Goal: Information Seeking & Learning: Learn about a topic

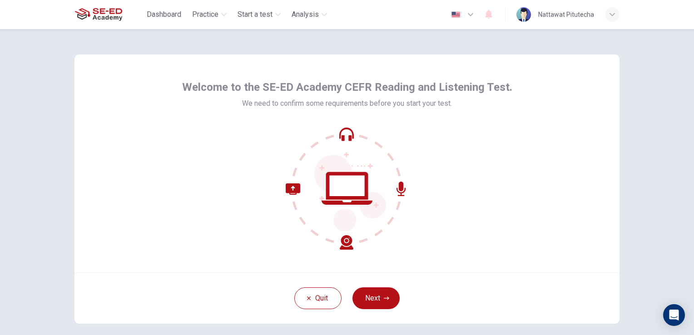
click at [384, 293] on button "Next" at bounding box center [375, 298] width 47 height 22
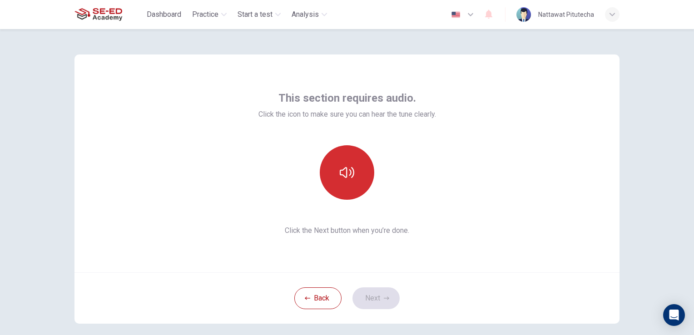
click at [342, 167] on icon "button" at bounding box center [347, 172] width 15 height 15
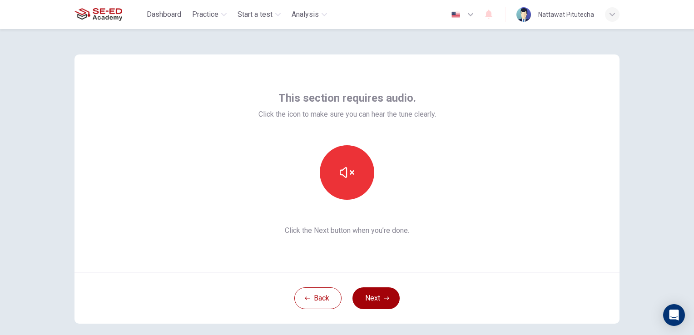
click at [363, 298] on button "Next" at bounding box center [375, 298] width 47 height 22
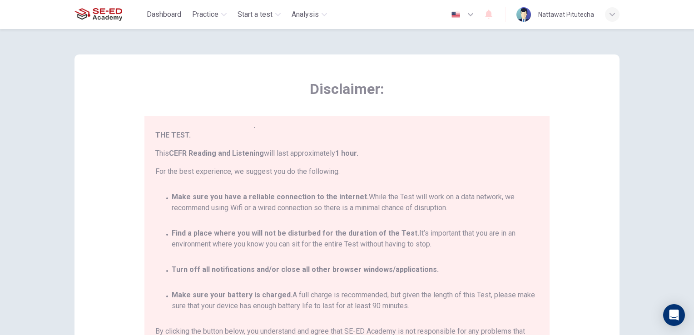
scroll to position [53, 0]
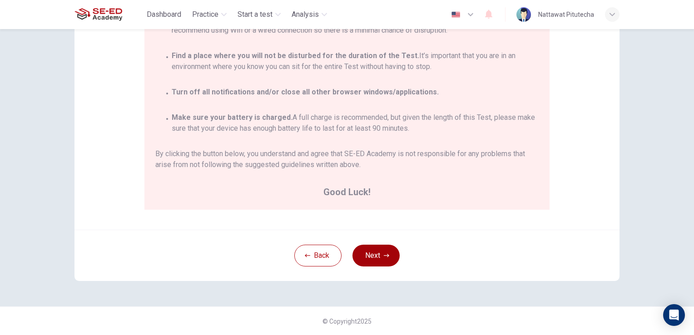
click at [374, 258] on button "Next" at bounding box center [375, 256] width 47 height 22
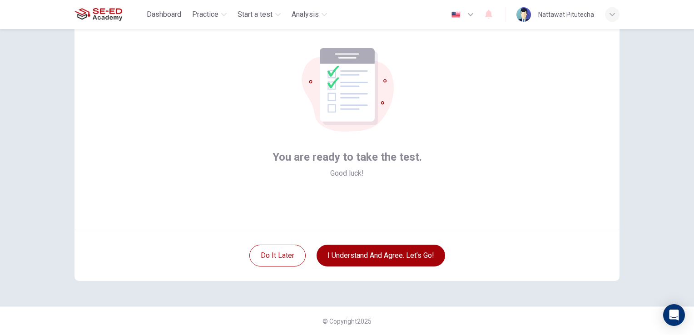
click at [374, 258] on button "I understand and agree. Let’s go!" at bounding box center [380, 256] width 128 height 22
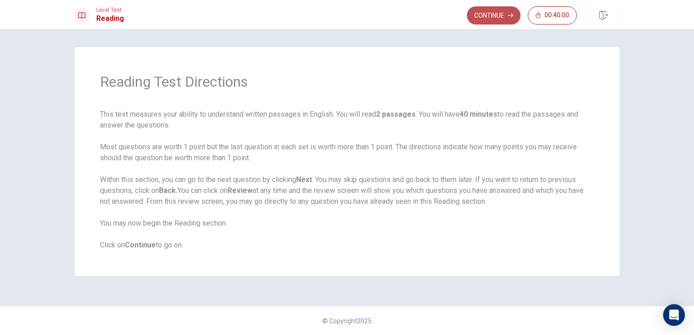
click at [496, 19] on button "Continue" at bounding box center [494, 15] width 54 height 18
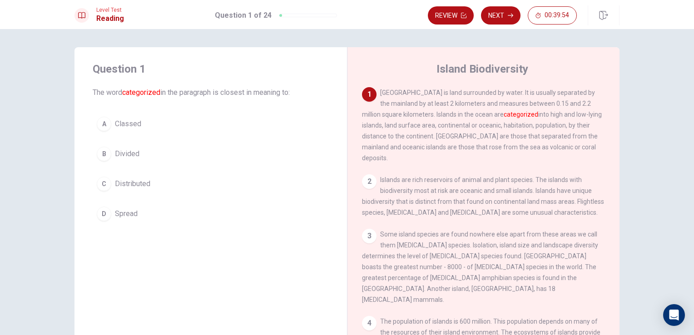
drag, startPoint x: 455, startPoint y: 114, endPoint x: 489, endPoint y: 116, distance: 33.6
click at [489, 116] on span "[GEOGRAPHIC_DATA] is land surrounded by water. It is usually separated by the m…" at bounding box center [482, 125] width 240 height 73
drag, startPoint x: 395, startPoint y: 113, endPoint x: 450, endPoint y: 113, distance: 55.8
click at [450, 113] on span "[GEOGRAPHIC_DATA] is land surrounded by water. It is usually separated by the m…" at bounding box center [482, 125] width 240 height 73
click at [137, 144] on button "B Divided" at bounding box center [211, 154] width 236 height 23
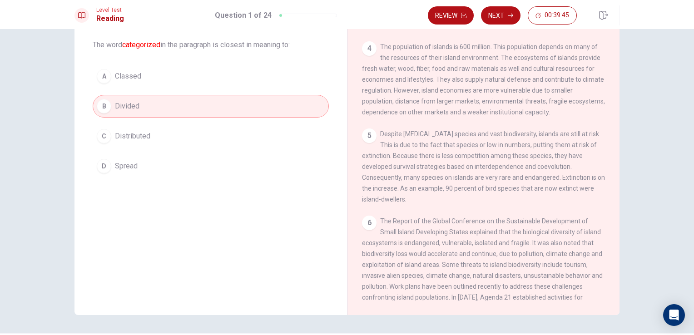
scroll to position [74, 0]
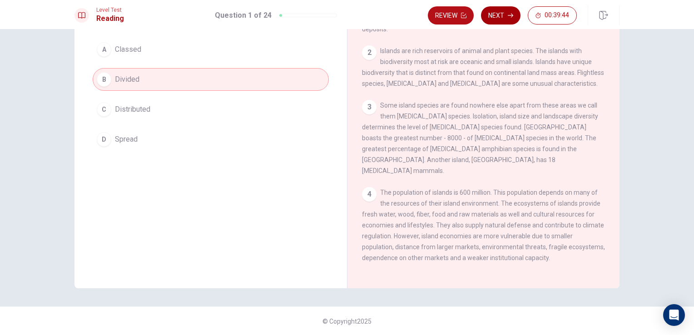
click at [509, 23] on button "Next" at bounding box center [501, 15] width 40 height 18
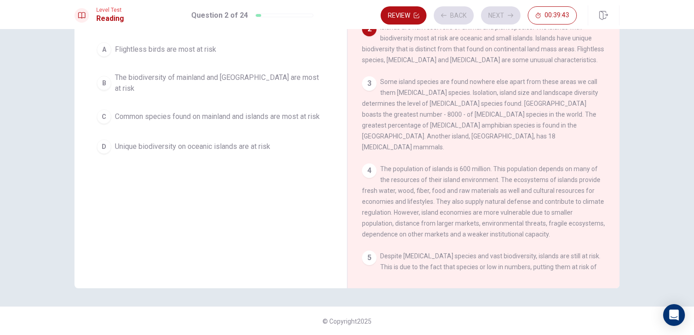
scroll to position [0, 0]
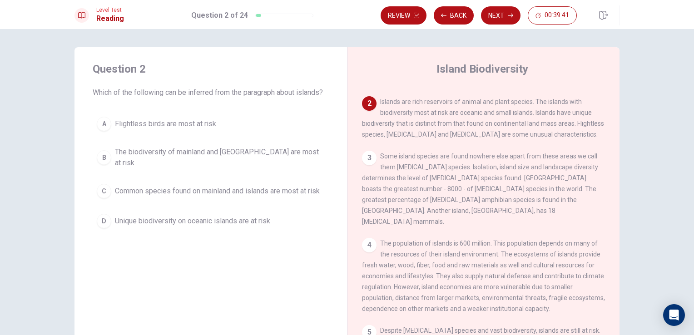
drag, startPoint x: 131, startPoint y: 95, endPoint x: 201, endPoint y: 94, distance: 69.9
click at [196, 94] on span "Which of the following can be inferred from the paragraph about islands?" at bounding box center [211, 92] width 236 height 11
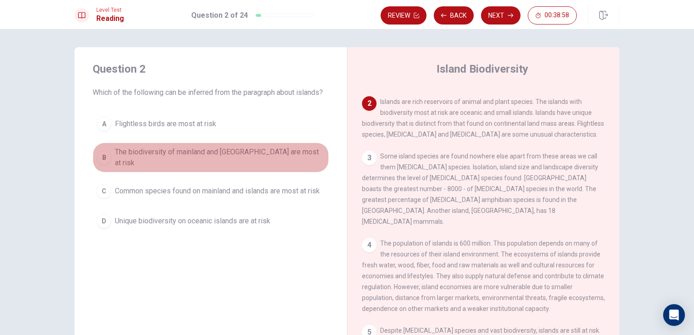
click at [167, 164] on span "The biodiversity of mainland and [GEOGRAPHIC_DATA] are most at risk" at bounding box center [220, 158] width 210 height 22
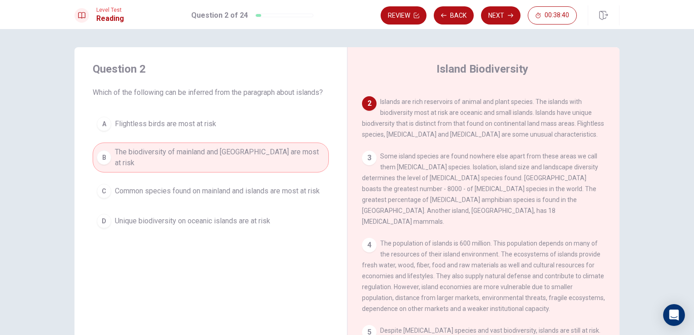
click at [221, 191] on span "Common species found on mainland and islands are most at risk" at bounding box center [217, 191] width 205 height 11
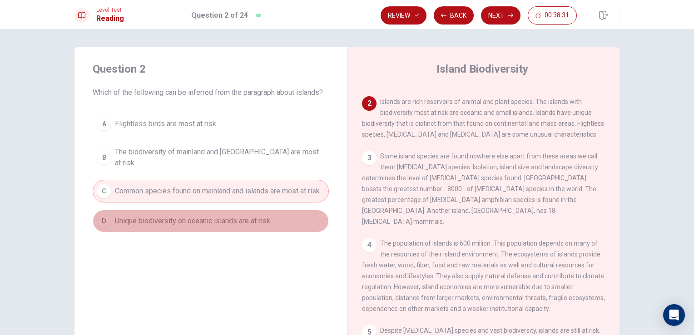
click at [242, 221] on span "Unique biodiversity on oceanic islands are at risk" at bounding box center [192, 221] width 155 height 11
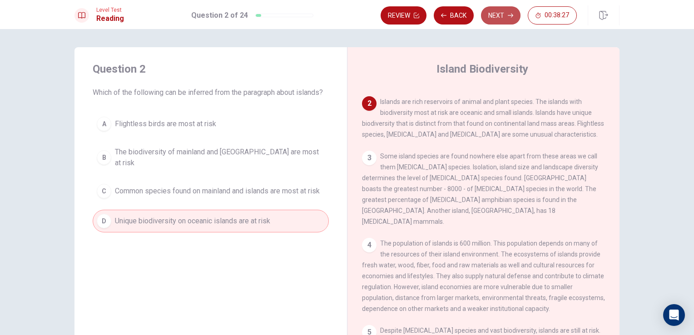
click at [502, 20] on button "Next" at bounding box center [501, 15] width 40 height 18
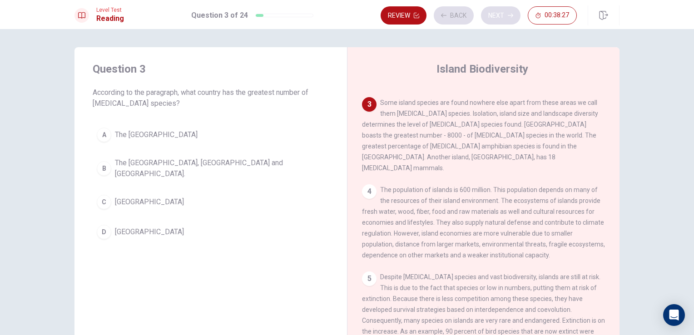
scroll to position [134, 0]
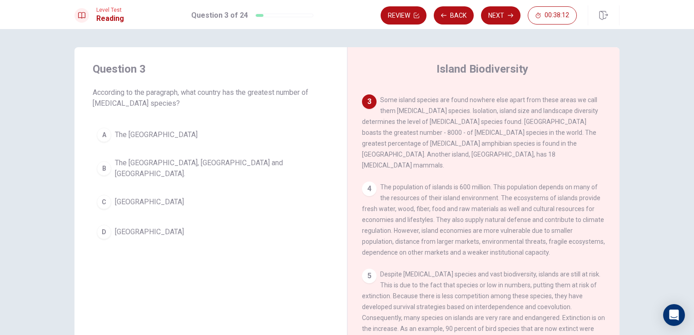
click at [126, 197] on span "[GEOGRAPHIC_DATA]" at bounding box center [149, 202] width 69 height 11
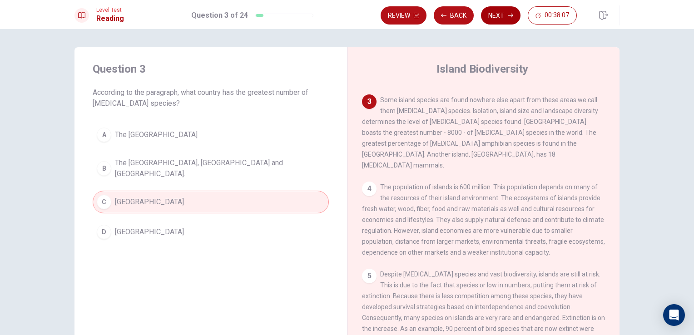
click at [493, 17] on button "Next" at bounding box center [501, 15] width 40 height 18
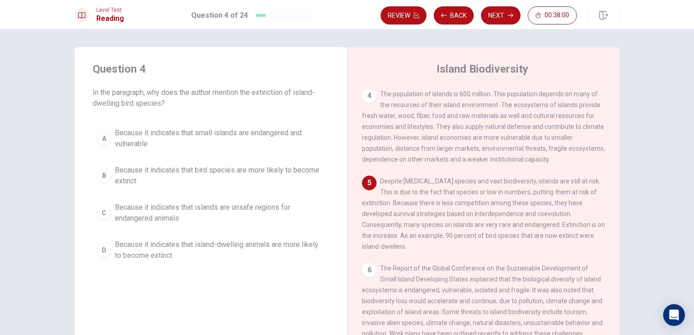
scroll to position [256, 0]
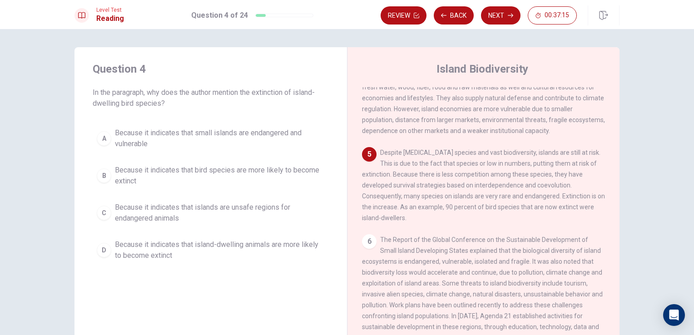
click at [212, 174] on span "Because it indicates that bird species are more likely to become extinct" at bounding box center [220, 176] width 210 height 22
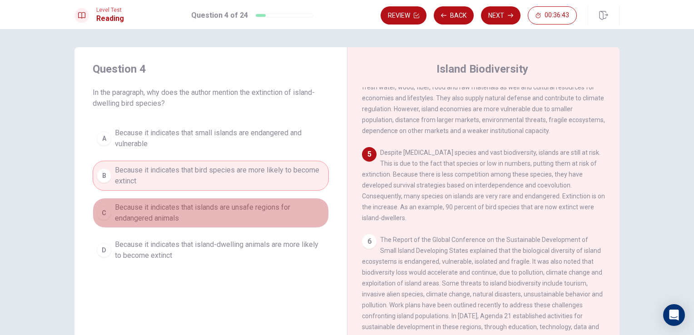
click at [234, 213] on span "Because it indicates that islands are unsafe regions for endangered animals" at bounding box center [220, 213] width 210 height 22
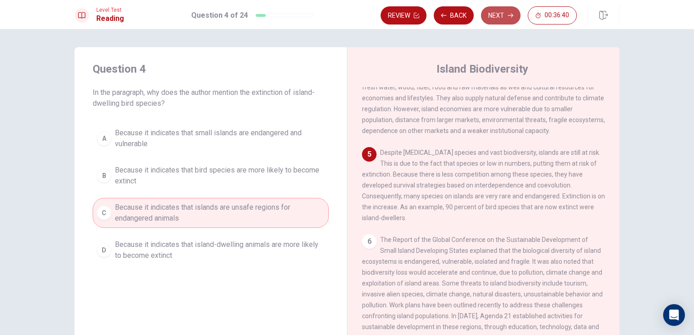
click at [501, 19] on button "Next" at bounding box center [501, 15] width 40 height 18
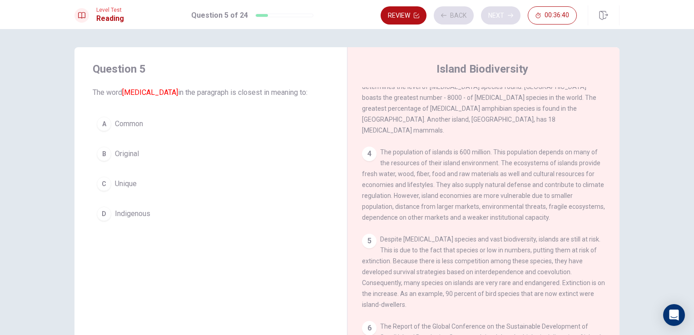
scroll to position [134, 0]
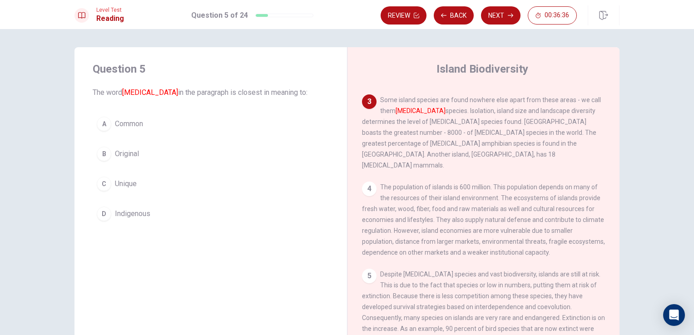
click at [147, 184] on button "C Unique" at bounding box center [211, 184] width 236 height 23
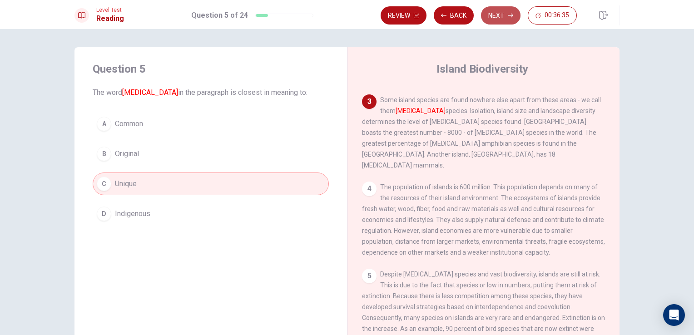
click at [485, 14] on button "Next" at bounding box center [501, 15] width 40 height 18
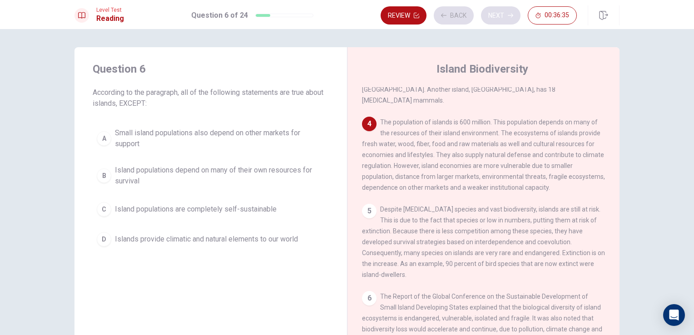
scroll to position [212, 0]
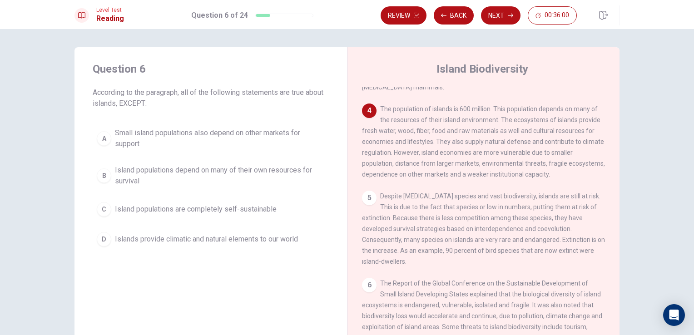
click at [269, 135] on span "Small island populations also depend on other markets for support" at bounding box center [220, 139] width 210 height 22
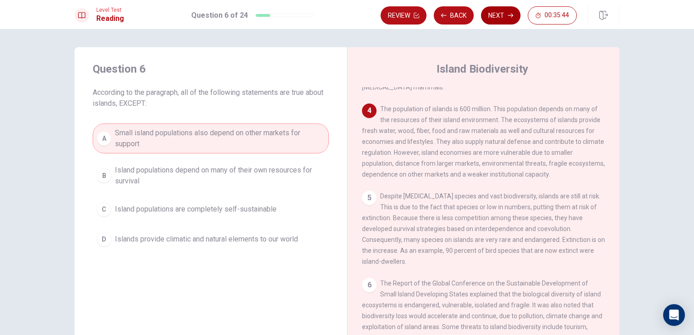
click at [489, 17] on button "Next" at bounding box center [501, 15] width 40 height 18
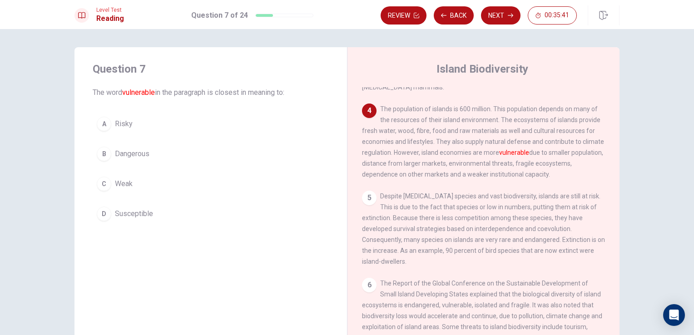
click at [121, 185] on span "Weak" at bounding box center [124, 183] width 18 height 11
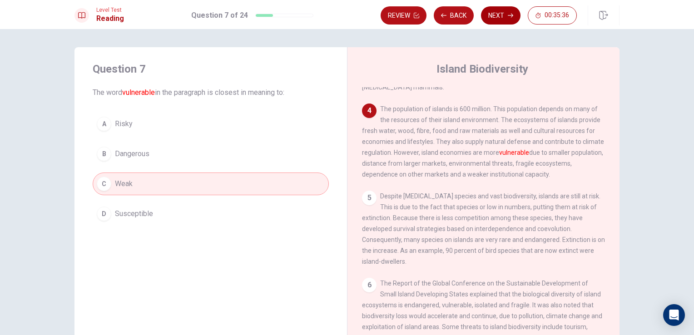
click at [507, 13] on button "Next" at bounding box center [501, 15] width 40 height 18
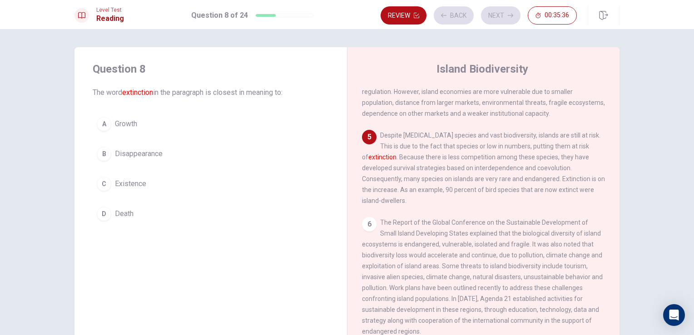
scroll to position [302, 0]
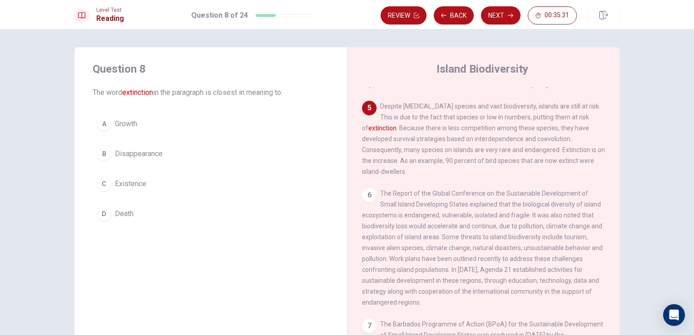
click at [169, 158] on button "B Disappearance" at bounding box center [211, 154] width 236 height 23
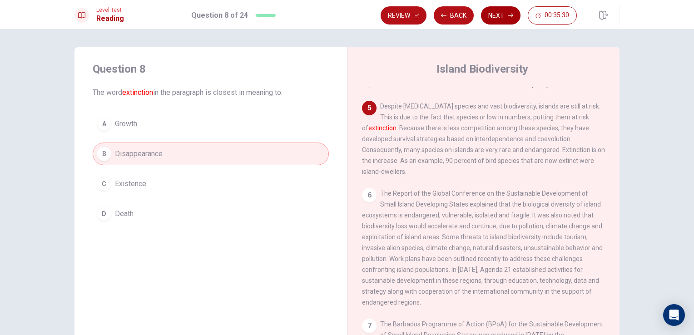
click at [499, 17] on button "Next" at bounding box center [501, 15] width 40 height 18
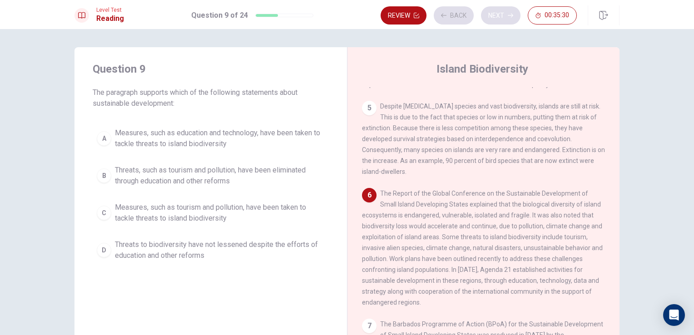
scroll to position [346, 0]
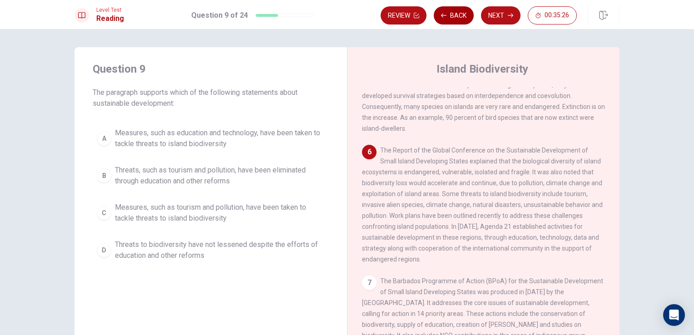
click at [454, 22] on button "Back" at bounding box center [454, 15] width 40 height 18
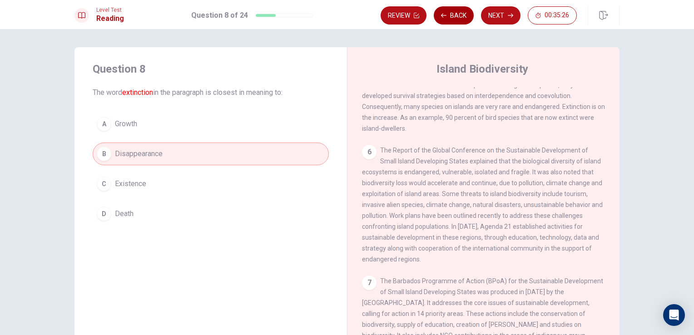
scroll to position [302, 0]
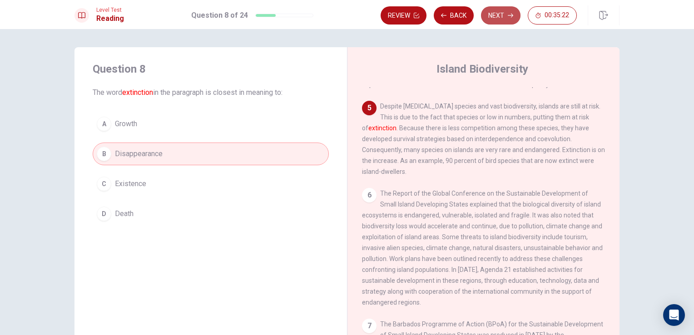
click at [508, 10] on button "Next" at bounding box center [501, 15] width 40 height 18
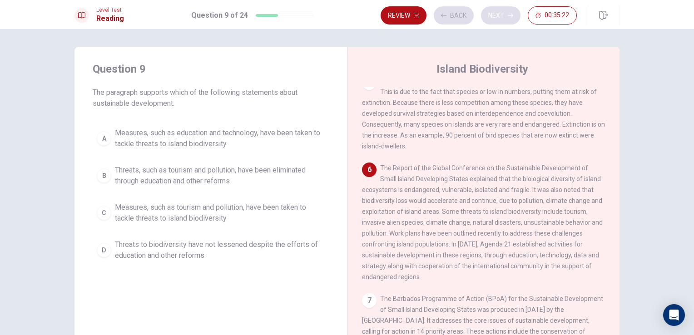
scroll to position [346, 0]
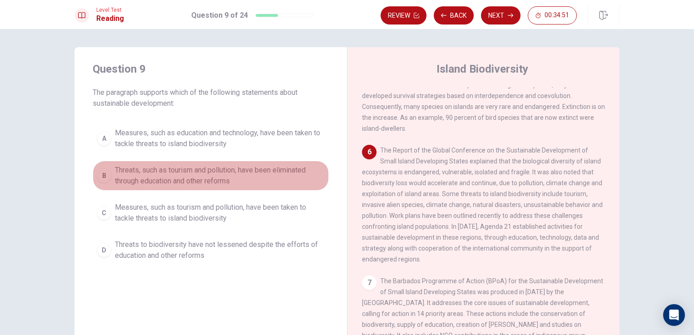
click at [260, 175] on span "Threats, such as tourism and pollution, have been eliminated through education …" at bounding box center [220, 176] width 210 height 22
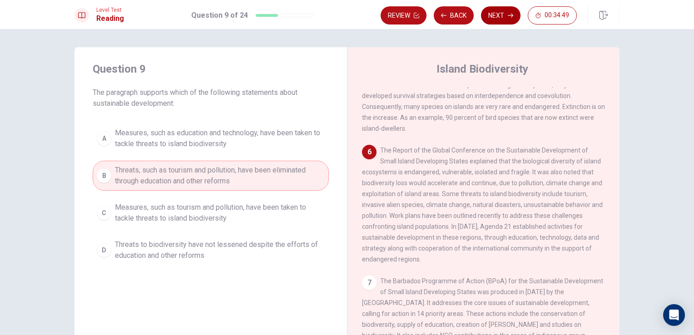
click at [503, 14] on button "Next" at bounding box center [501, 15] width 40 height 18
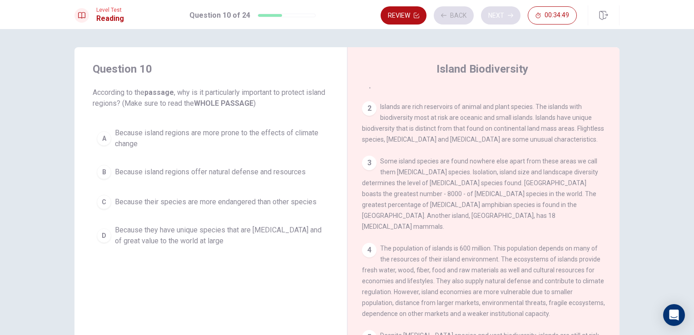
scroll to position [0, 0]
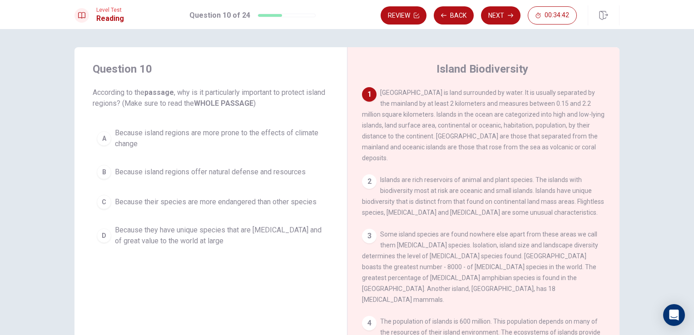
drag, startPoint x: 195, startPoint y: 95, endPoint x: 222, endPoint y: 87, distance: 28.1
click at [222, 87] on span "According to the passage , why is it particularly important to protect island r…" at bounding box center [211, 98] width 236 height 22
click at [365, 174] on div "2" at bounding box center [369, 181] width 15 height 15
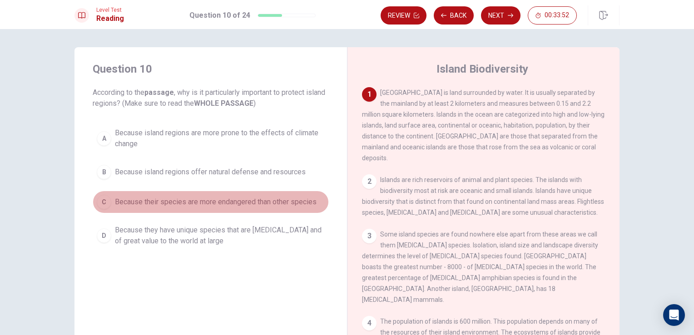
click at [208, 209] on button "C Because their species are more endangered than other species" at bounding box center [211, 202] width 236 height 23
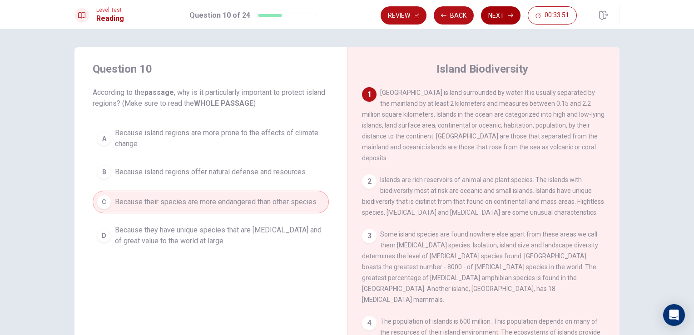
click at [498, 20] on button "Next" at bounding box center [501, 15] width 40 height 18
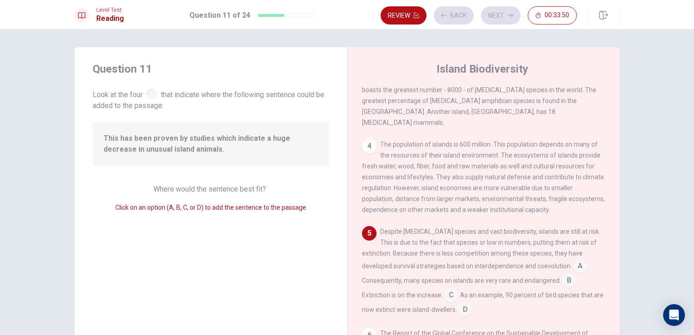
scroll to position [223, 0]
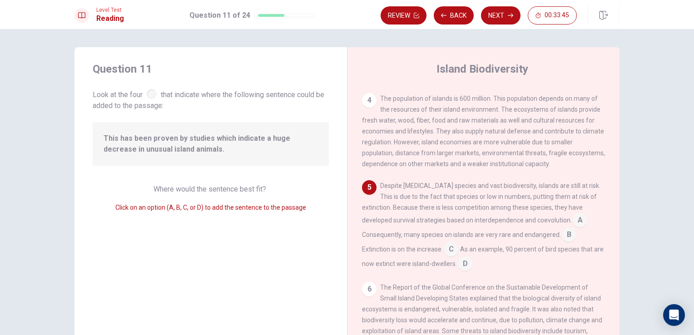
drag, startPoint x: 133, startPoint y: 133, endPoint x: 206, endPoint y: 135, distance: 73.6
click at [206, 135] on span "This has been proven by studies which indicate a huge decrease in unusual islan…" at bounding box center [211, 144] width 214 height 22
drag, startPoint x: 504, startPoint y: 237, endPoint x: 514, endPoint y: 237, distance: 9.5
click at [514, 246] on span "As an example, 90 percent of bird species that are now extinct were island-dwel…" at bounding box center [483, 257] width 242 height 22
click at [443, 247] on span "As an example, 90 percent of bird species that are now extinct were island-dwel…" at bounding box center [483, 257] width 242 height 22
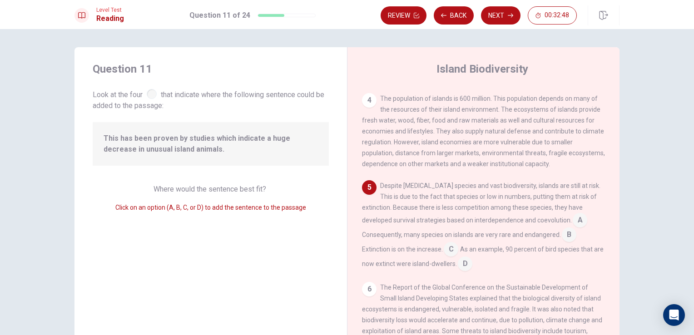
click at [562, 228] on input at bounding box center [569, 235] width 15 height 15
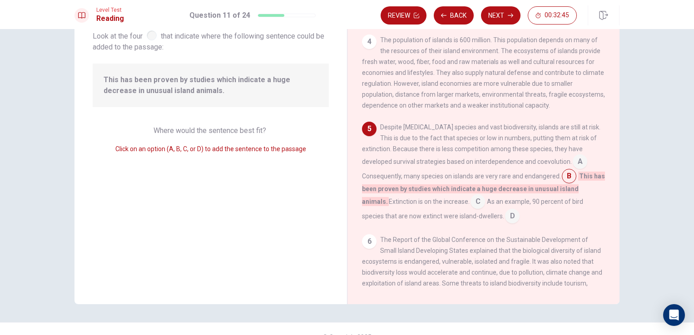
scroll to position [74, 0]
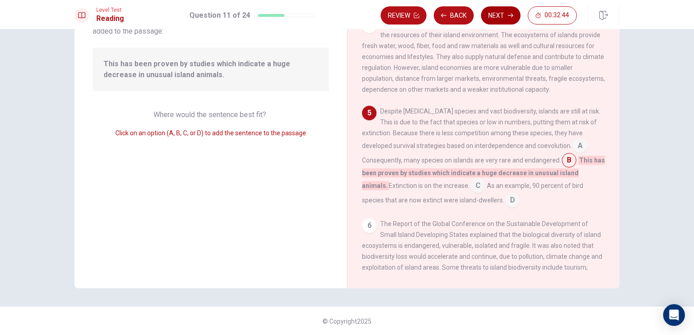
click at [511, 17] on icon "button" at bounding box center [510, 15] width 5 height 5
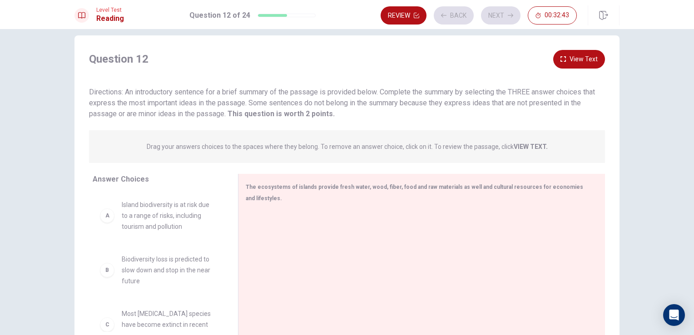
scroll to position [0, 0]
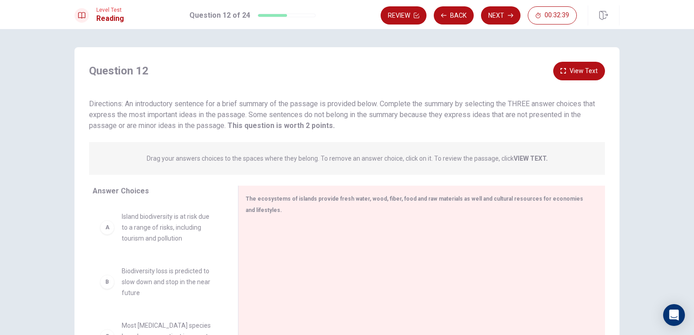
drag, startPoint x: 149, startPoint y: 106, endPoint x: 510, endPoint y: 126, distance: 362.0
click at [510, 126] on div "Directions: An introductory sentence for a brief summary of the passage is prov…" at bounding box center [347, 115] width 516 height 33
drag, startPoint x: 158, startPoint y: 157, endPoint x: 365, endPoint y: 160, distance: 207.1
click at [365, 160] on p "Drag your answers choices to the spaces where they belong. To remove an answer …" at bounding box center [347, 158] width 401 height 7
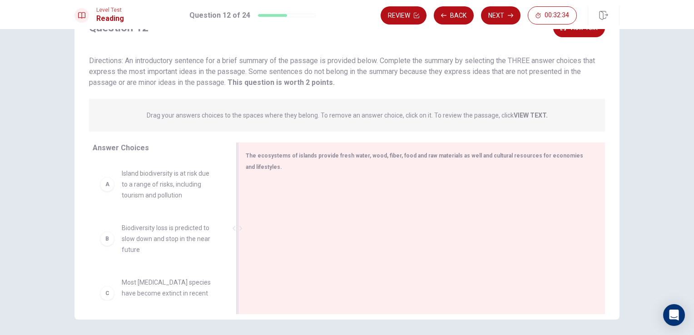
scroll to position [45, 0]
drag, startPoint x: 258, startPoint y: 153, endPoint x: 420, endPoint y: 161, distance: 161.9
click at [426, 161] on div "The ecosystems of islands provide fresh water, wood, fiber, food and raw materi…" at bounding box center [416, 159] width 341 height 23
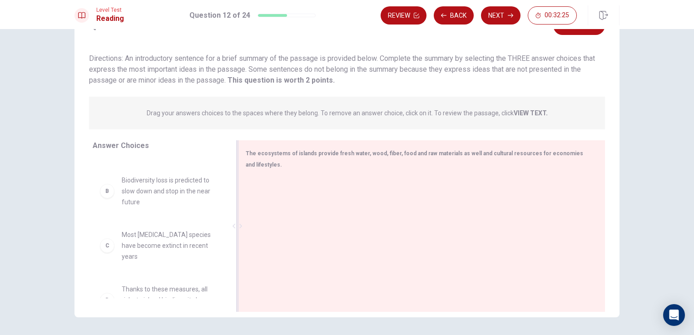
drag, startPoint x: 266, startPoint y: 152, endPoint x: 301, endPoint y: 148, distance: 36.0
click at [301, 148] on div "The ecosystems of islands provide fresh water, wood, fiber, food and raw materi…" at bounding box center [416, 159] width 341 height 23
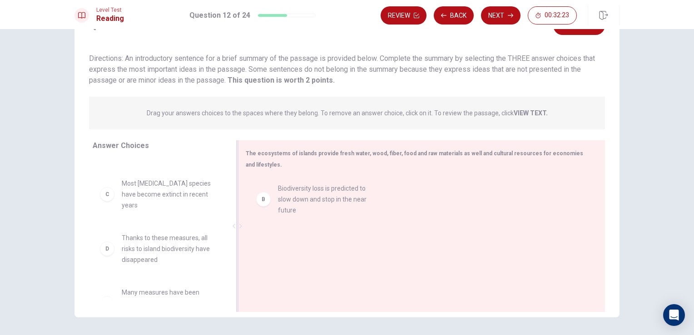
drag, startPoint x: 218, startPoint y: 186, endPoint x: 332, endPoint y: 195, distance: 114.8
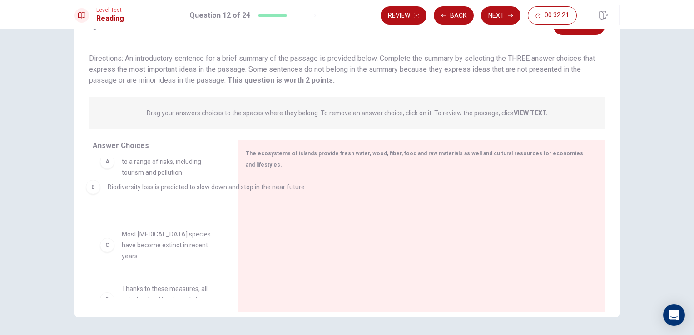
drag, startPoint x: 248, startPoint y: 199, endPoint x: 146, endPoint y: 193, distance: 102.8
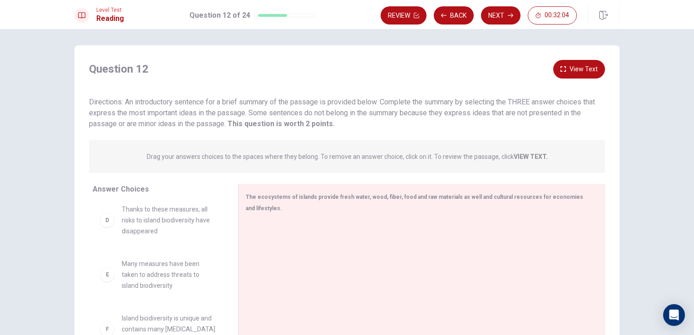
scroll to position [0, 0]
drag, startPoint x: 330, startPoint y: 107, endPoint x: 465, endPoint y: 104, distance: 135.8
click at [446, 104] on span "Directions: An introductory sentence for a brief summary of the passage is prov…" at bounding box center [342, 114] width 506 height 30
click at [102, 216] on div "D" at bounding box center [107, 222] width 15 height 15
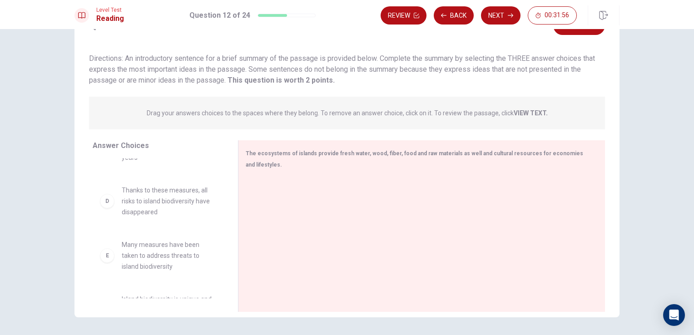
scroll to position [169, 0]
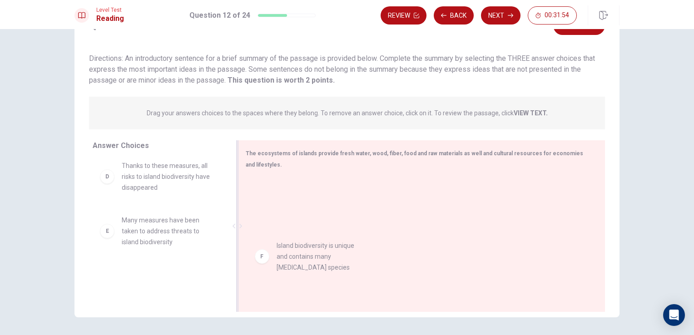
drag, startPoint x: 175, startPoint y: 276, endPoint x: 341, endPoint y: 257, distance: 166.8
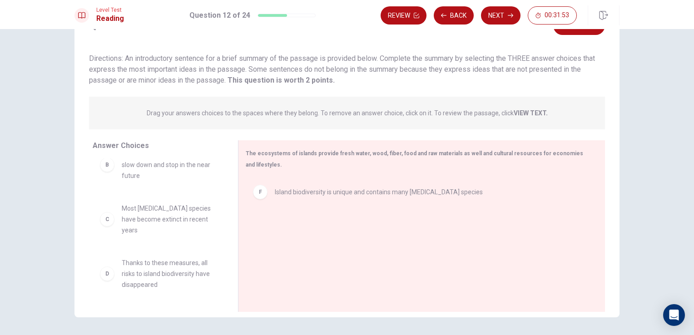
scroll to position [69, 0]
click at [552, 132] on div "Question 12 View Text Directions: An introductory sentence for a brief summary …" at bounding box center [346, 166] width 545 height 300
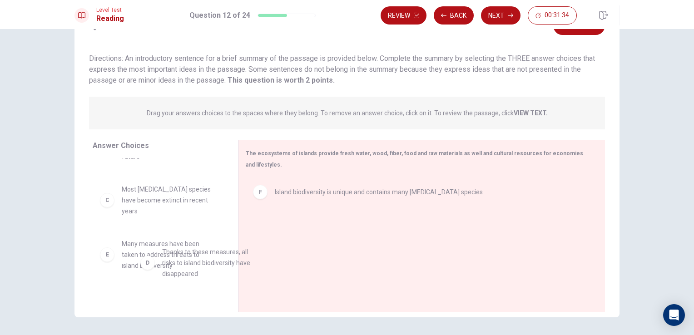
scroll to position [114, 0]
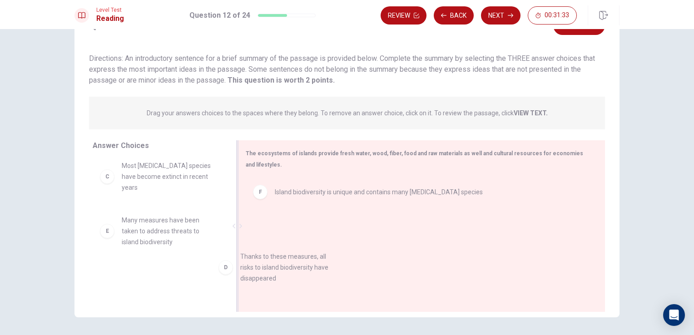
drag, startPoint x: 183, startPoint y: 253, endPoint x: 309, endPoint y: 276, distance: 127.4
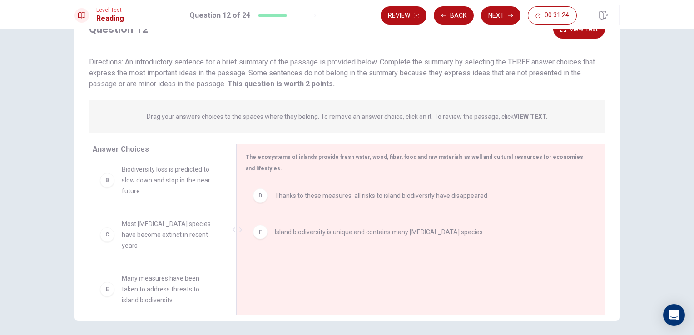
scroll to position [45, 0]
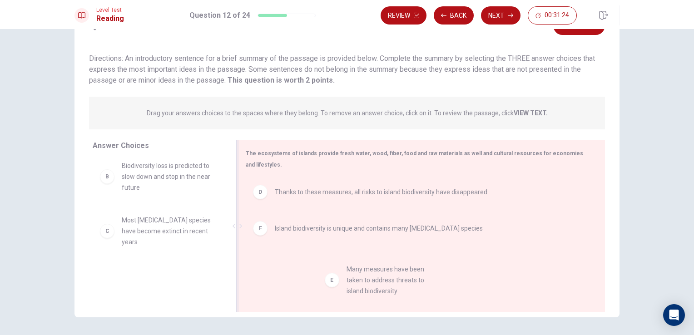
drag, startPoint x: 182, startPoint y: 273, endPoint x: 412, endPoint y: 278, distance: 230.7
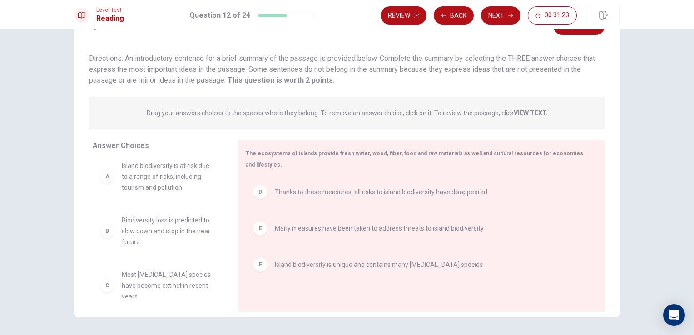
scroll to position [5, 0]
click at [505, 15] on button "Next" at bounding box center [501, 15] width 40 height 18
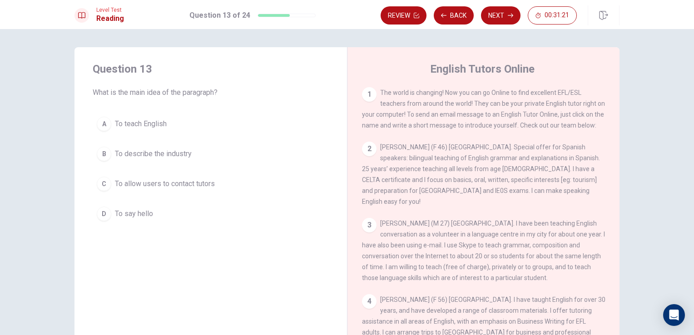
scroll to position [0, 0]
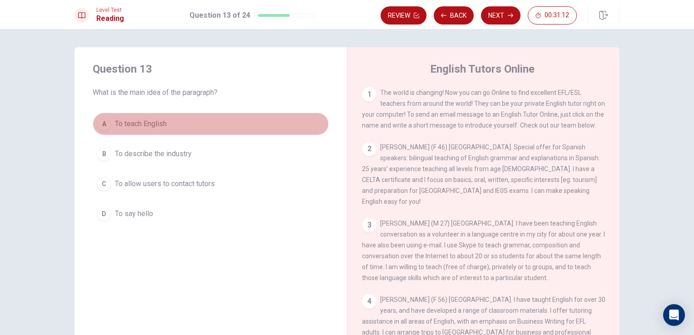
click at [107, 123] on div "A" at bounding box center [104, 124] width 15 height 15
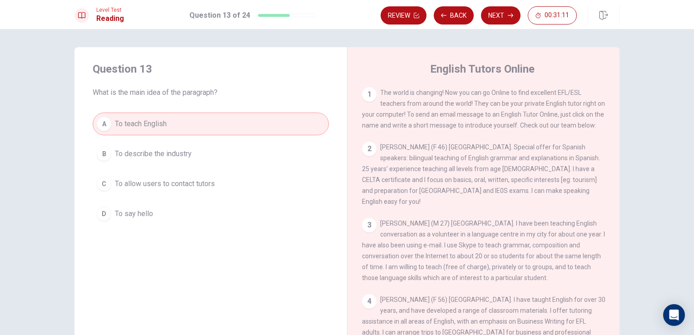
click at [156, 152] on span "To describe the industry" at bounding box center [153, 153] width 77 height 11
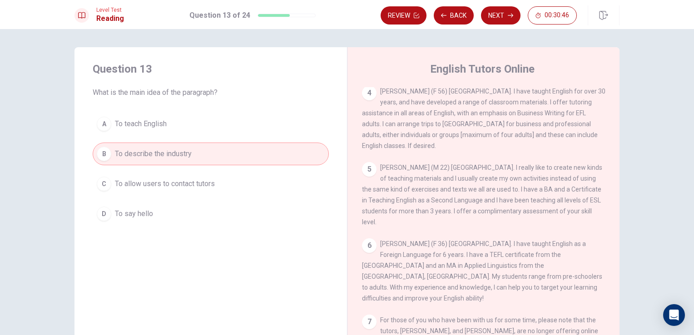
scroll to position [209, 0]
click at [216, 182] on button "C To allow users to contact tutors" at bounding box center [211, 184] width 236 height 23
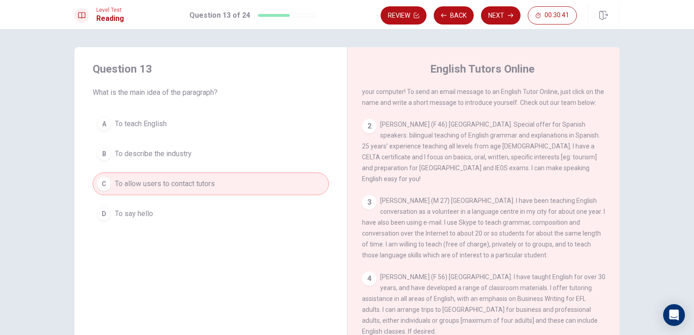
scroll to position [0, 0]
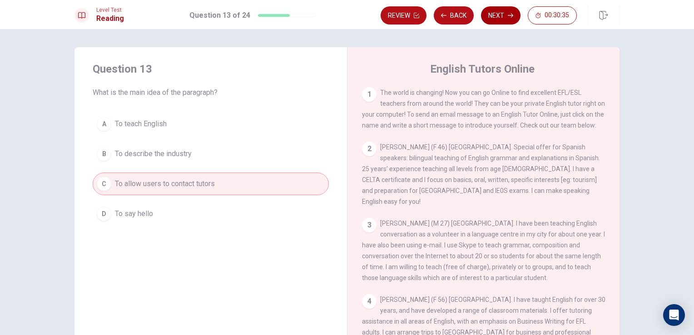
click at [495, 21] on button "Next" at bounding box center [501, 15] width 40 height 18
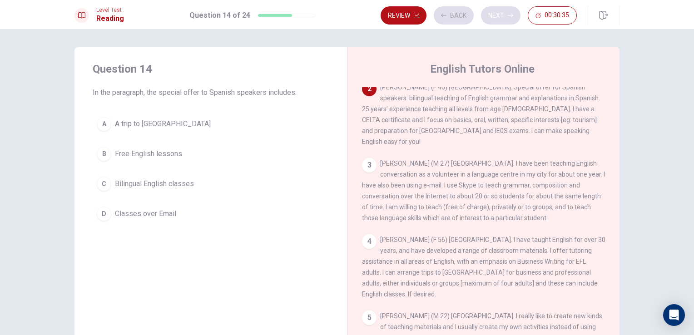
scroll to position [67, 0]
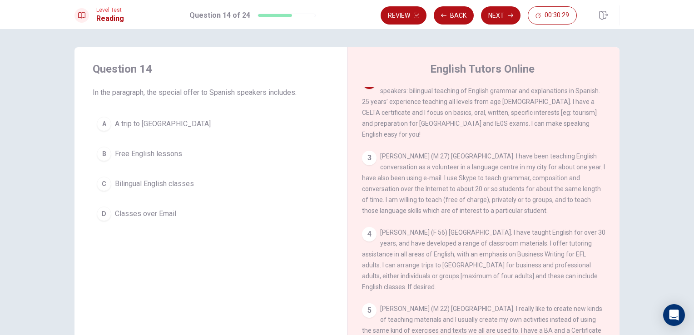
drag, startPoint x: 467, startPoint y: 93, endPoint x: 508, endPoint y: 87, distance: 40.8
click at [508, 87] on div "2 [PERSON_NAME] (F 46) [GEOGRAPHIC_DATA]. Special offer for Spanish speakers: b…" at bounding box center [483, 106] width 243 height 65
click at [177, 193] on button "C Bilingual English classes" at bounding box center [211, 184] width 236 height 23
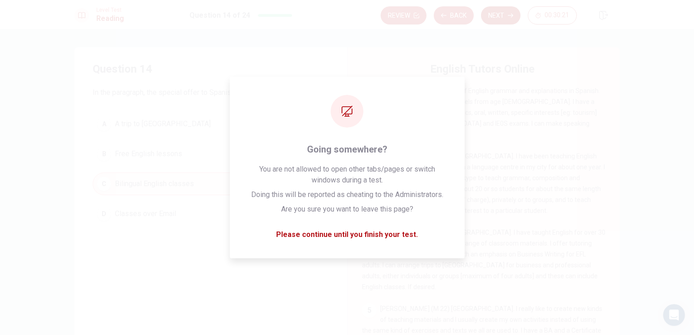
click at [510, 15] on icon "button" at bounding box center [510, 15] width 5 height 5
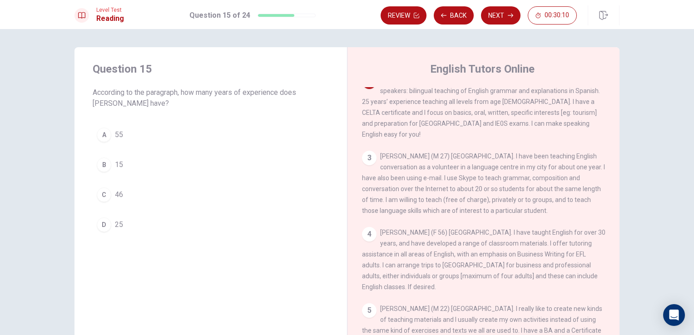
drag, startPoint x: 424, startPoint y: 117, endPoint x: 457, endPoint y: 114, distance: 32.9
click at [457, 114] on span "[PERSON_NAME] (F 46) [GEOGRAPHIC_DATA]. Special offer for Spanish speakers: bil…" at bounding box center [481, 107] width 238 height 62
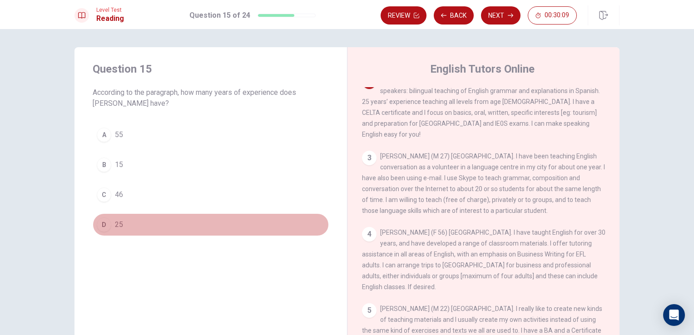
click at [119, 227] on span "25" at bounding box center [119, 224] width 8 height 11
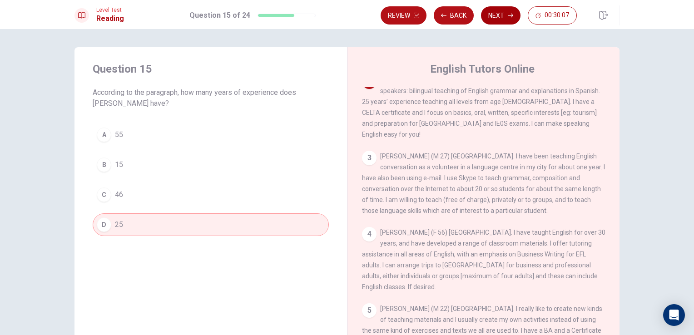
click at [511, 19] on button "Next" at bounding box center [501, 15] width 40 height 18
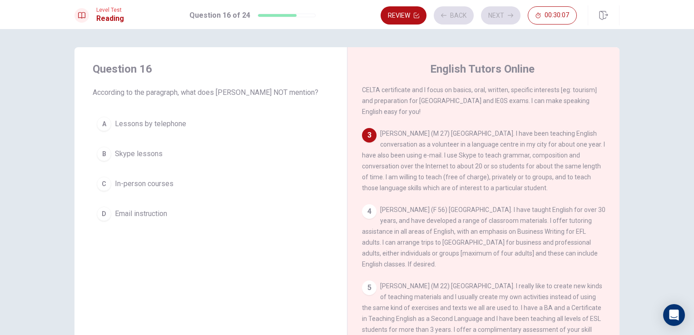
scroll to position [134, 0]
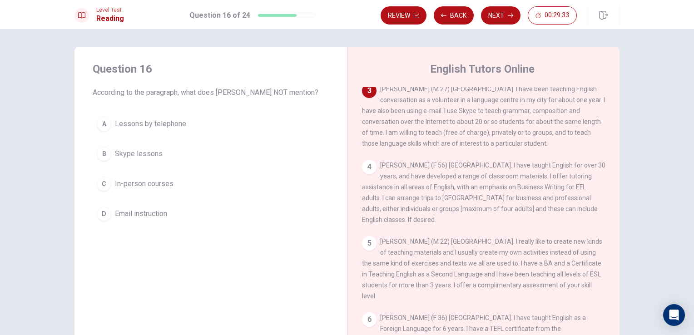
click at [179, 129] on span "Lessons by telephone" at bounding box center [150, 124] width 71 height 11
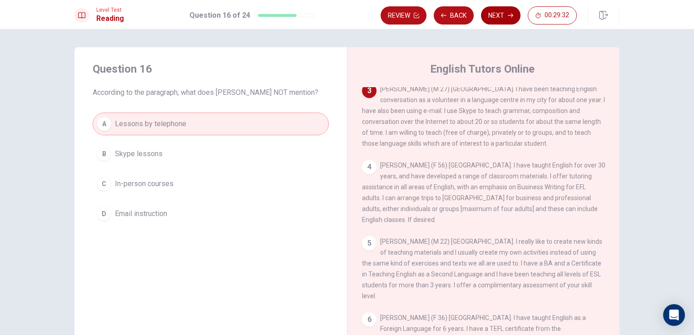
click at [502, 21] on button "Next" at bounding box center [501, 15] width 40 height 18
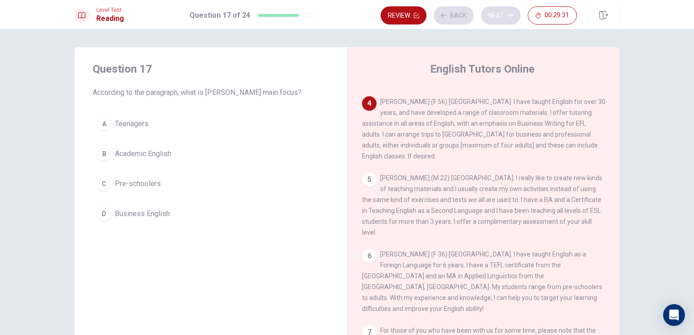
scroll to position [209, 0]
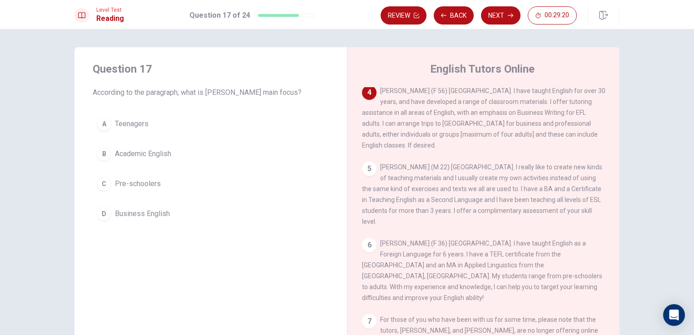
click at [180, 211] on button "D Business English" at bounding box center [211, 214] width 236 height 23
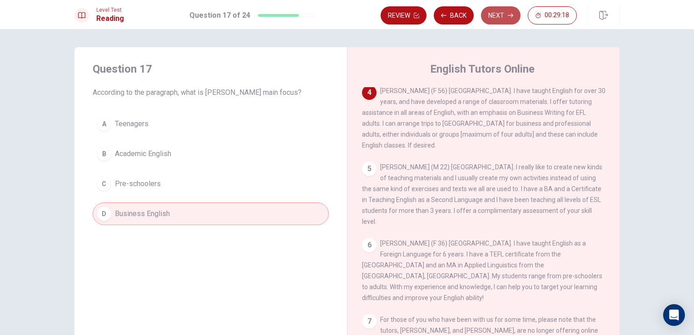
click at [504, 19] on button "Next" at bounding box center [501, 15] width 40 height 18
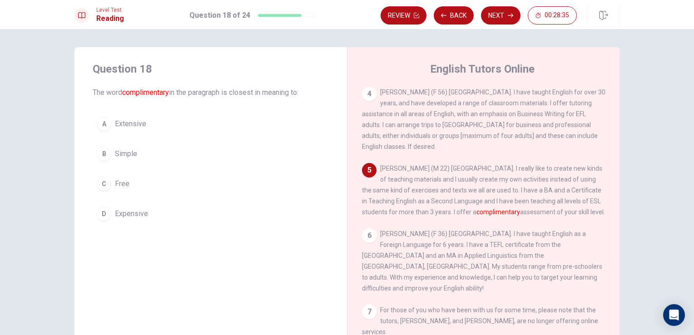
click at [133, 115] on button "A Extensive" at bounding box center [211, 124] width 236 height 23
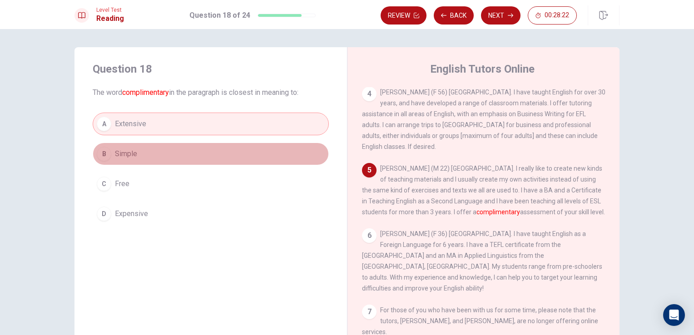
click at [160, 159] on button "B Simple" at bounding box center [211, 154] width 236 height 23
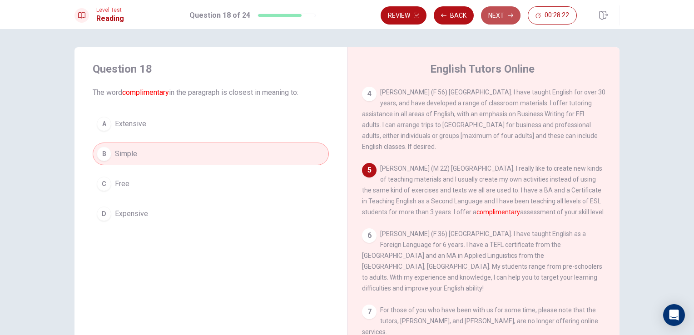
click at [494, 17] on button "Next" at bounding box center [501, 15] width 40 height 18
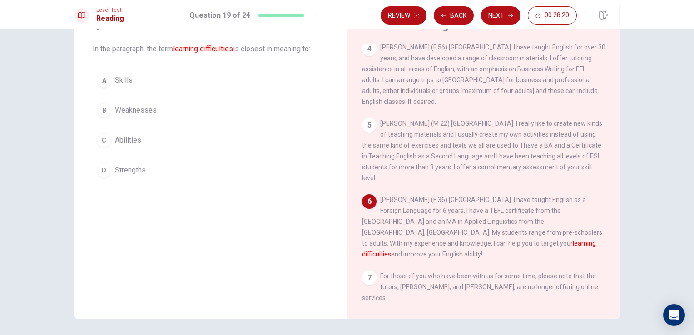
scroll to position [45, 0]
click at [119, 83] on span "Skills" at bounding box center [124, 78] width 18 height 11
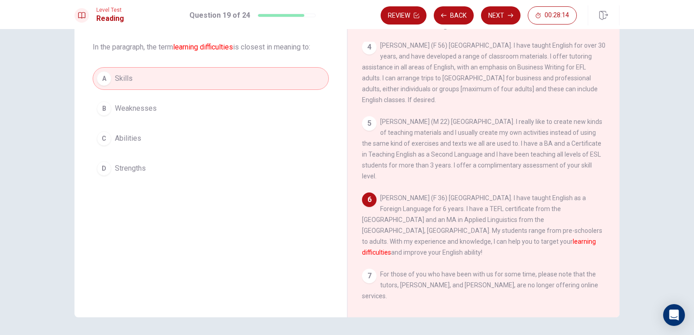
click at [128, 139] on span "Abilities" at bounding box center [128, 138] width 26 height 11
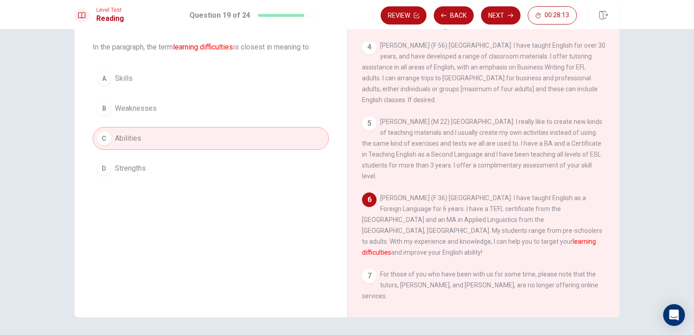
click at [138, 112] on span "Weaknesses" at bounding box center [136, 108] width 42 height 11
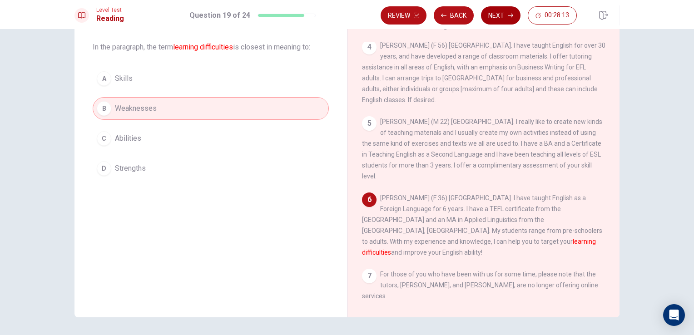
click at [505, 6] on button "Next" at bounding box center [501, 15] width 40 height 18
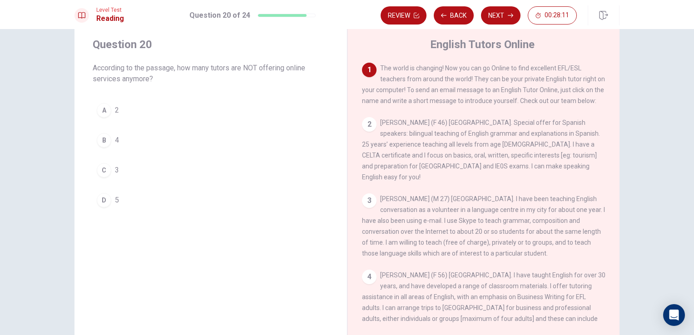
scroll to position [0, 0]
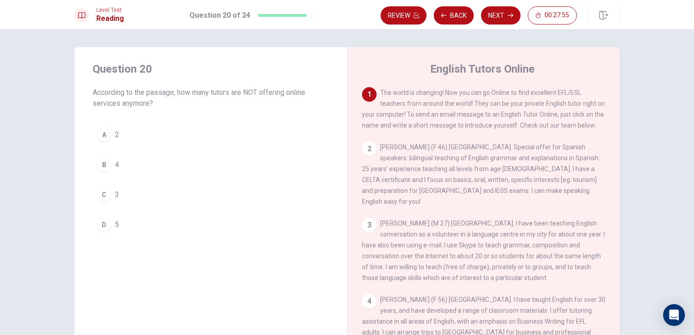
click at [372, 156] on div "2" at bounding box center [369, 149] width 15 height 15
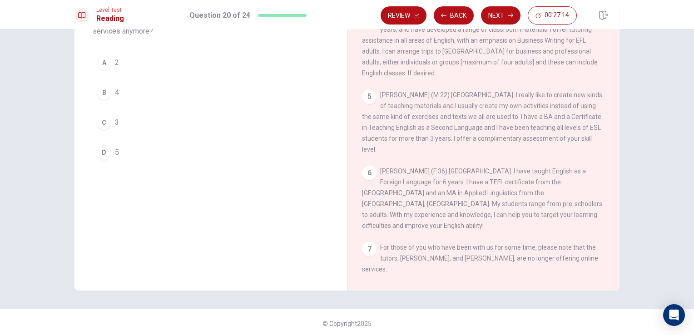
scroll to position [74, 0]
drag, startPoint x: 393, startPoint y: 257, endPoint x: 467, endPoint y: 257, distance: 73.6
click at [467, 257] on span "For those of you who have been with us for some time, please note that the tuto…" at bounding box center [480, 256] width 236 height 29
click at [107, 64] on div "A" at bounding box center [104, 60] width 15 height 15
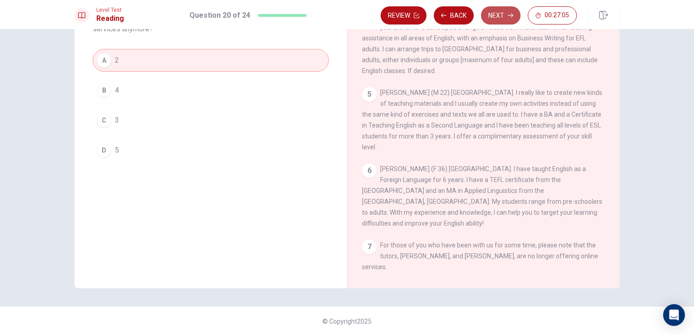
click at [507, 18] on button "Next" at bounding box center [501, 15] width 40 height 18
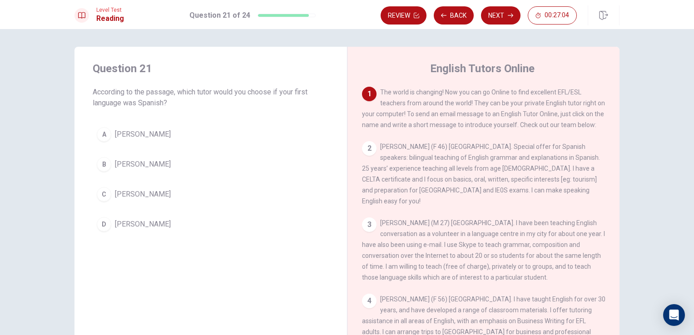
scroll to position [0, 0]
click at [152, 193] on span "[PERSON_NAME]" at bounding box center [143, 194] width 56 height 11
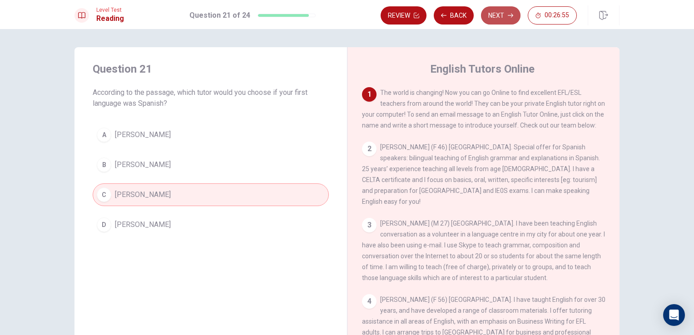
click at [496, 21] on button "Next" at bounding box center [501, 15] width 40 height 18
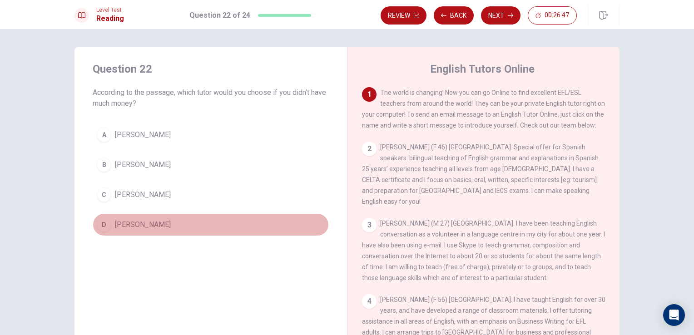
click at [143, 226] on span "[PERSON_NAME]" at bounding box center [143, 224] width 56 height 11
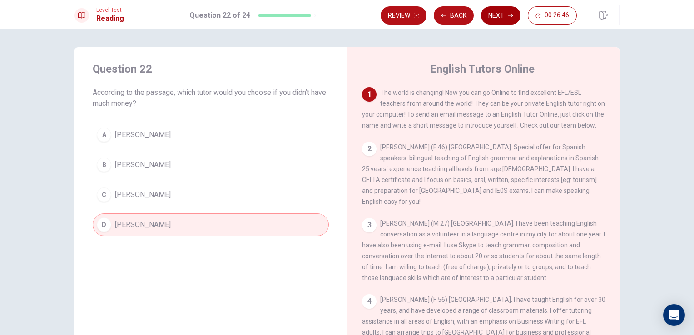
click at [494, 15] on button "Next" at bounding box center [501, 15] width 40 height 18
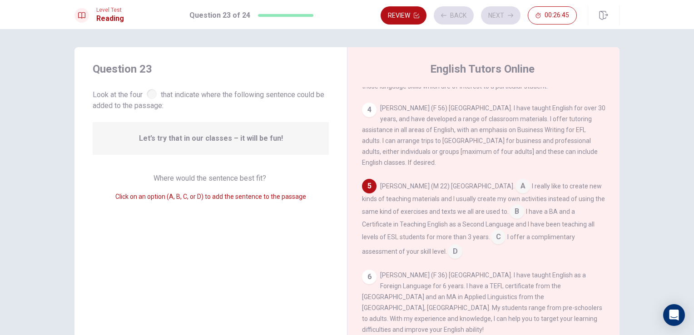
scroll to position [201, 0]
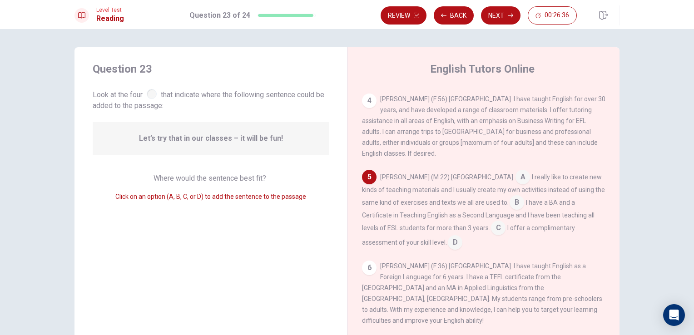
click at [509, 210] on input at bounding box center [516, 203] width 15 height 15
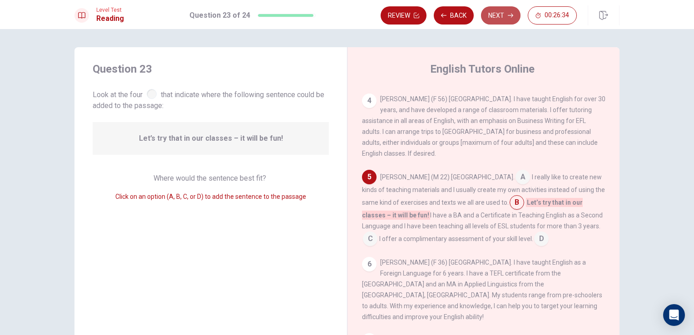
click at [511, 14] on icon "button" at bounding box center [510, 15] width 5 height 5
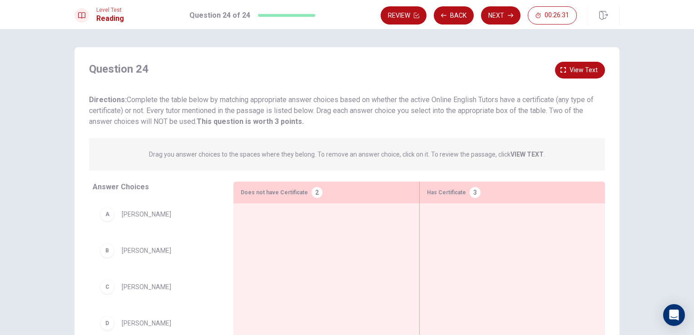
click at [516, 155] on strong "VIEW TEXT" at bounding box center [526, 154] width 33 height 7
click at [560, 71] on icon "button" at bounding box center [562, 69] width 5 height 5
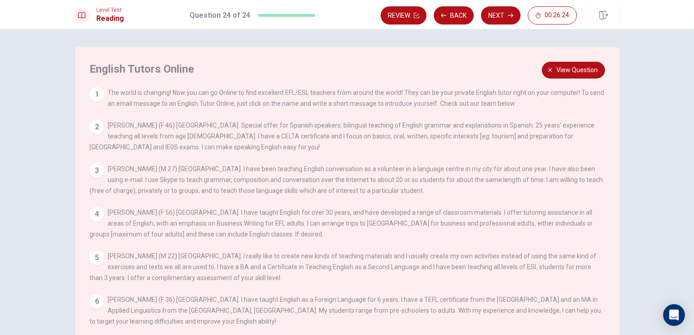
drag, startPoint x: 201, startPoint y: 136, endPoint x: 222, endPoint y: 137, distance: 21.4
click at [222, 137] on span "[PERSON_NAME] (F 46) [GEOGRAPHIC_DATA]. Special offer for Spanish speakers: bil…" at bounding box center [341, 136] width 505 height 29
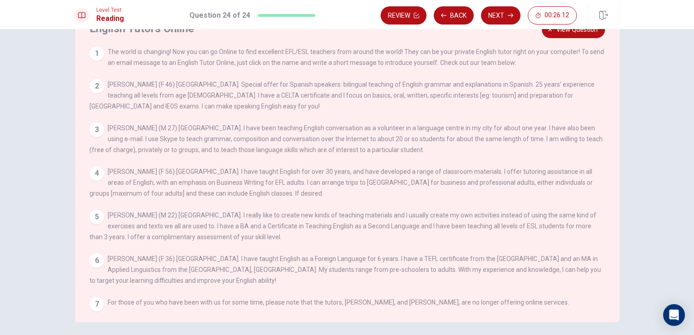
scroll to position [45, 0]
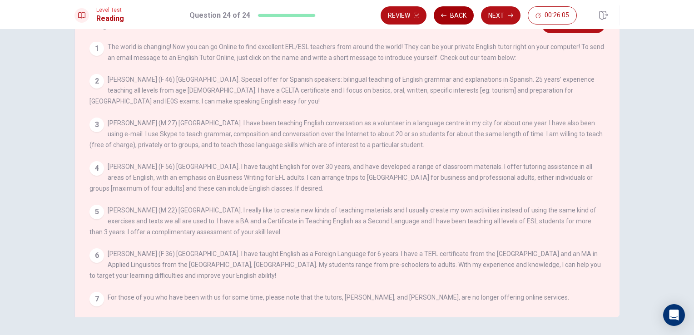
click at [469, 16] on button "Back" at bounding box center [454, 15] width 40 height 18
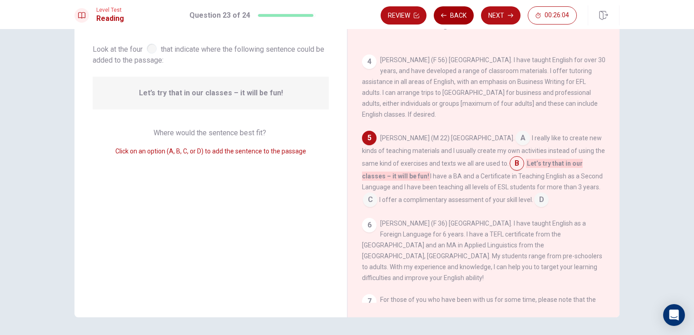
scroll to position [201, 0]
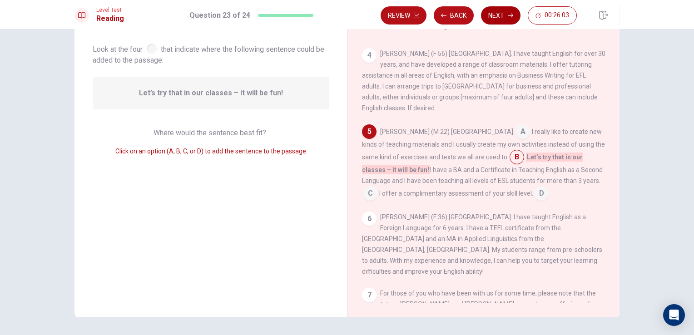
click at [503, 21] on button "Next" at bounding box center [501, 15] width 40 height 18
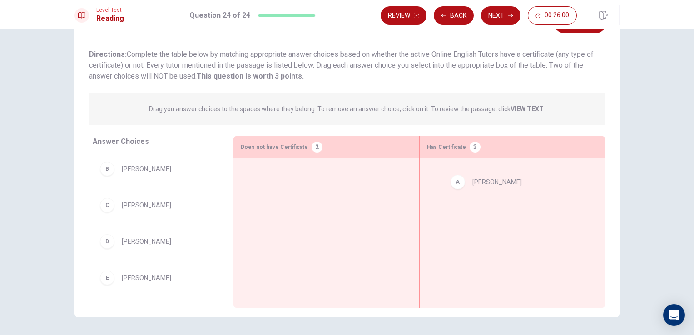
drag, startPoint x: 142, startPoint y: 172, endPoint x: 516, endPoint y: 188, distance: 374.0
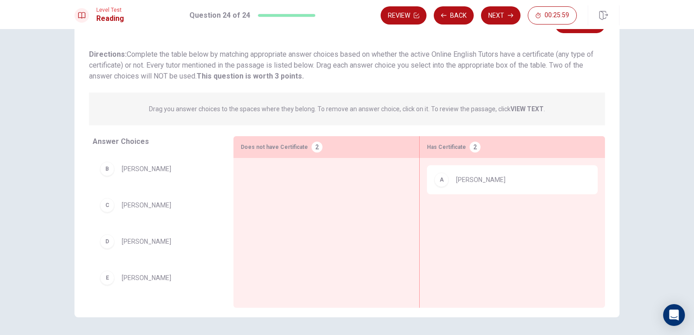
scroll to position [45, 0]
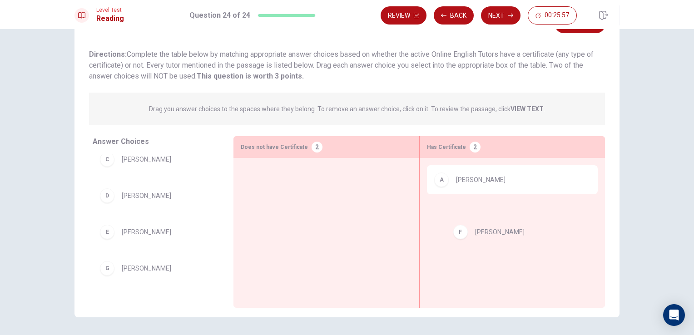
drag, startPoint x: 147, startPoint y: 272, endPoint x: 534, endPoint y: 237, distance: 388.9
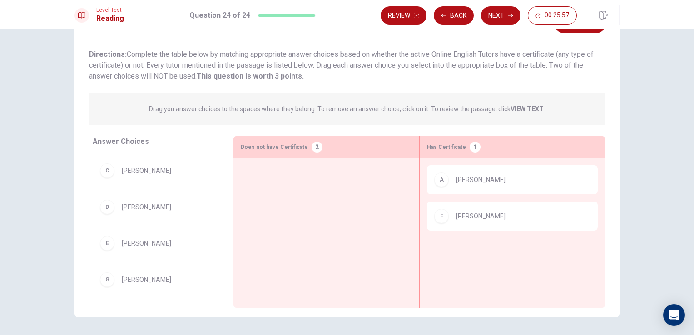
scroll to position [35, 0]
drag, startPoint x: 199, startPoint y: 277, endPoint x: 539, endPoint y: 244, distance: 341.6
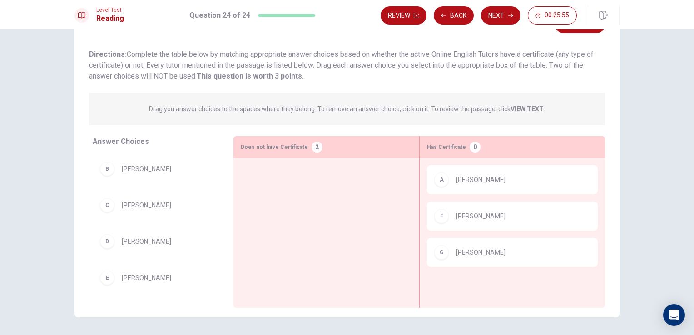
scroll to position [0, 0]
drag, startPoint x: 148, startPoint y: 188, endPoint x: 316, endPoint y: 192, distance: 168.1
click at [337, 191] on div "Answer Choices B [PERSON_NAME] C [PERSON_NAME] D [PERSON_NAME] E [PERSON_NAME] …" at bounding box center [346, 223] width 545 height 174
drag, startPoint x: 128, startPoint y: 166, endPoint x: 294, endPoint y: 186, distance: 167.0
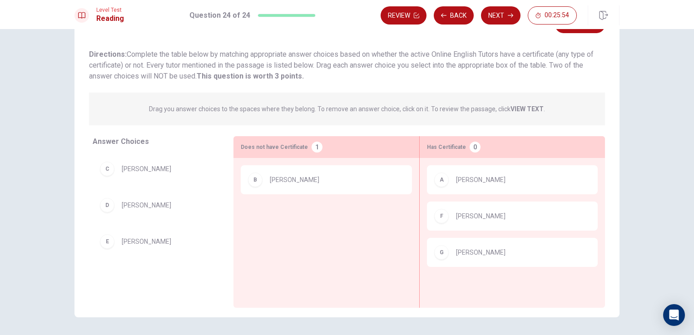
drag, startPoint x: 157, startPoint y: 173, endPoint x: 405, endPoint y: 222, distance: 252.7
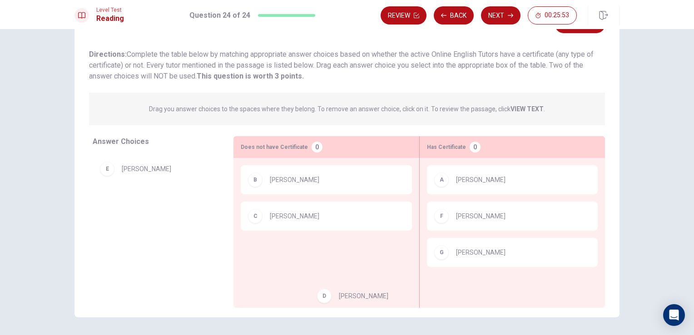
drag, startPoint x: 162, startPoint y: 174, endPoint x: 338, endPoint y: 282, distance: 207.3
drag, startPoint x: 150, startPoint y: 207, endPoint x: 217, endPoint y: 192, distance: 68.9
drag, startPoint x: 161, startPoint y: 174, endPoint x: 379, endPoint y: 282, distance: 243.5
drag, startPoint x: 205, startPoint y: 193, endPoint x: 298, endPoint y: 254, distance: 111.7
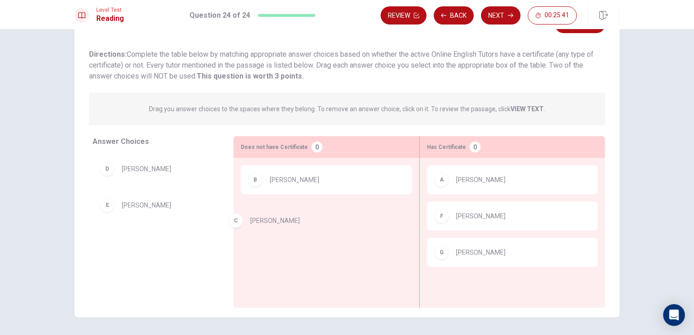
drag, startPoint x: 284, startPoint y: 217, endPoint x: 158, endPoint y: 215, distance: 126.2
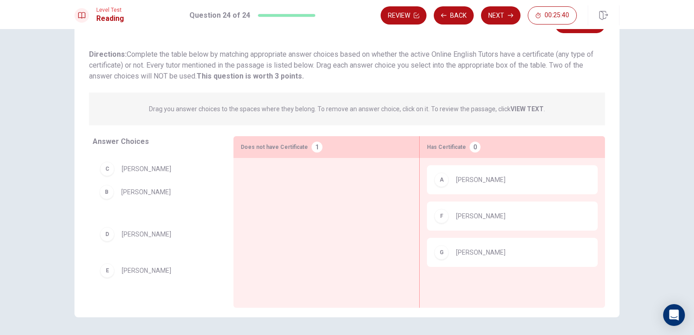
drag, startPoint x: 143, startPoint y: 199, endPoint x: 132, endPoint y: 199, distance: 10.9
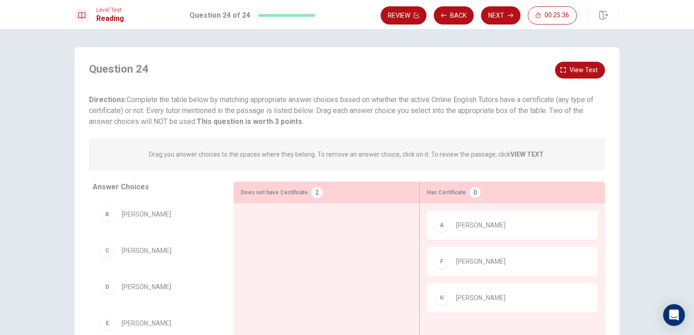
click at [519, 155] on strong "VIEW TEXT" at bounding box center [526, 154] width 33 height 7
drag, startPoint x: 516, startPoint y: 158, endPoint x: 547, endPoint y: 107, distance: 59.9
click at [516, 159] on p "Drag you answer choices to the spaces where they belong. To remove an answer ch…" at bounding box center [347, 154] width 396 height 11
click at [573, 66] on span "View text" at bounding box center [583, 69] width 28 height 11
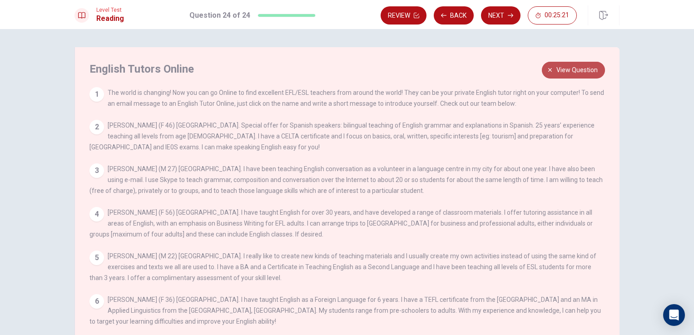
click at [585, 69] on span "View question" at bounding box center [576, 69] width 41 height 11
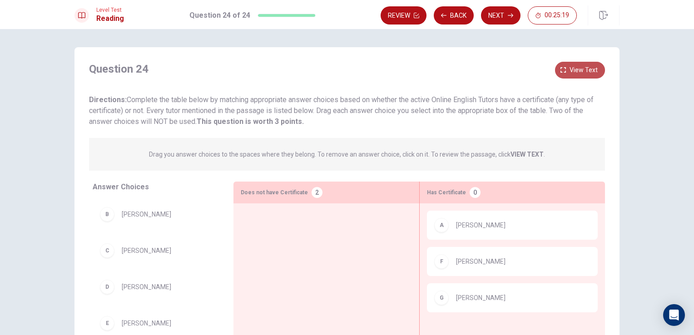
click at [575, 71] on span "View text" at bounding box center [583, 69] width 28 height 11
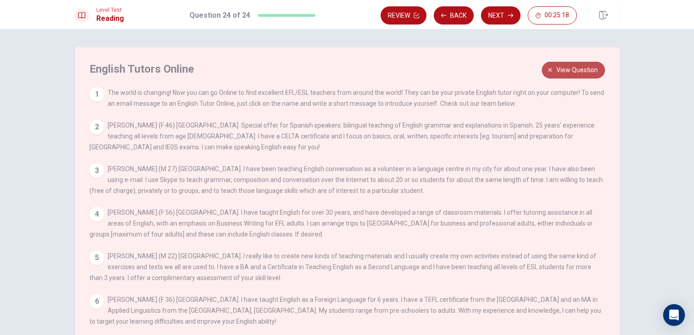
click at [571, 72] on span "View question" at bounding box center [576, 69] width 41 height 11
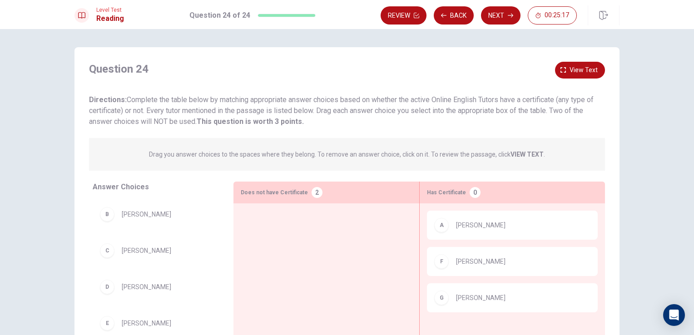
drag, startPoint x: 143, startPoint y: 293, endPoint x: 325, endPoint y: 253, distance: 186.4
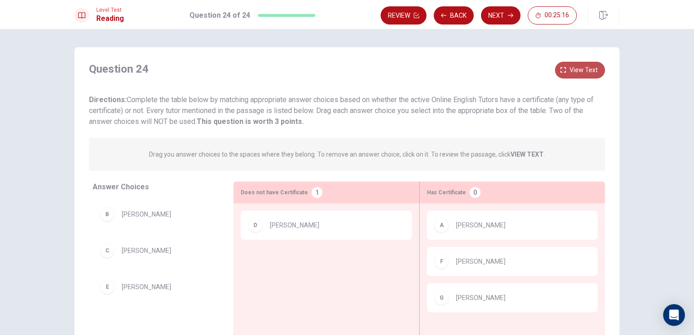
click at [577, 74] on span "View text" at bounding box center [583, 69] width 28 height 11
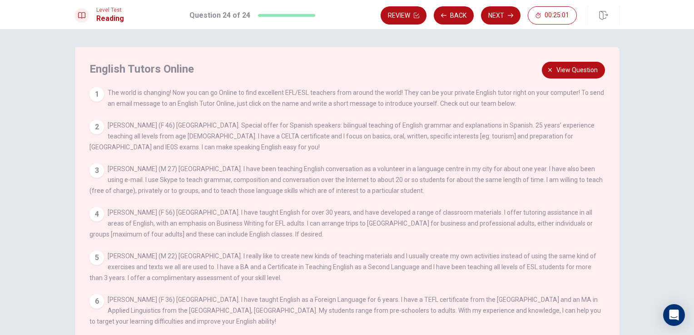
scroll to position [7, 0]
click at [543, 70] on button "View question" at bounding box center [573, 70] width 63 height 17
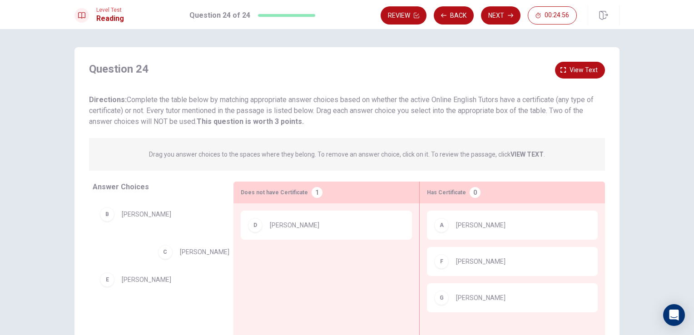
drag, startPoint x: 222, startPoint y: 250, endPoint x: 287, endPoint y: 262, distance: 65.5
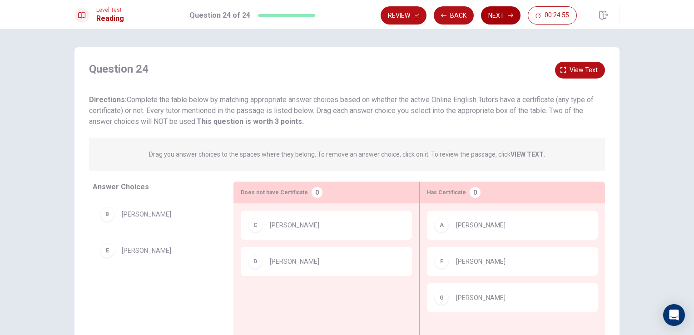
click at [489, 19] on button "Next" at bounding box center [501, 15] width 40 height 18
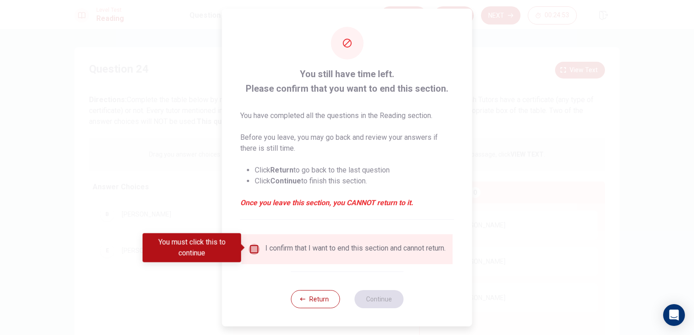
click at [254, 246] on input "You must click this to continue" at bounding box center [254, 249] width 11 height 11
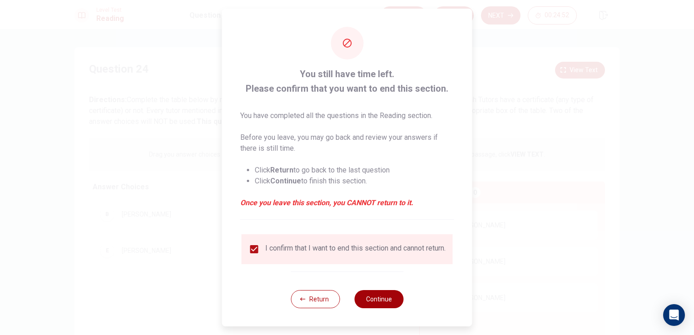
click at [376, 305] on button "Continue" at bounding box center [378, 299] width 49 height 18
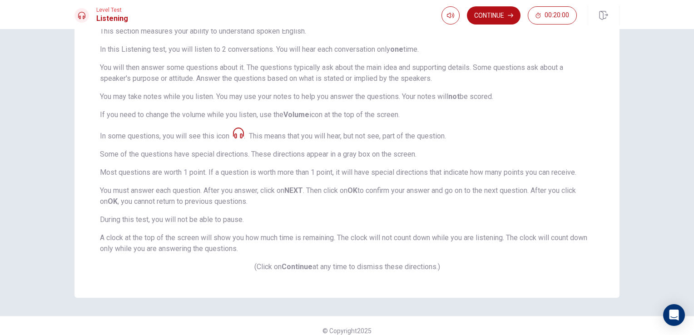
scroll to position [93, 0]
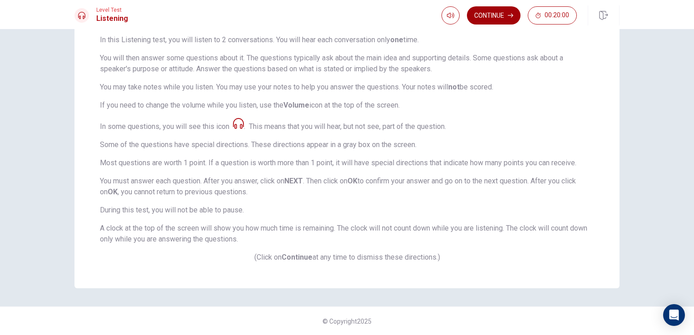
click at [497, 12] on button "Continue" at bounding box center [494, 15] width 54 height 18
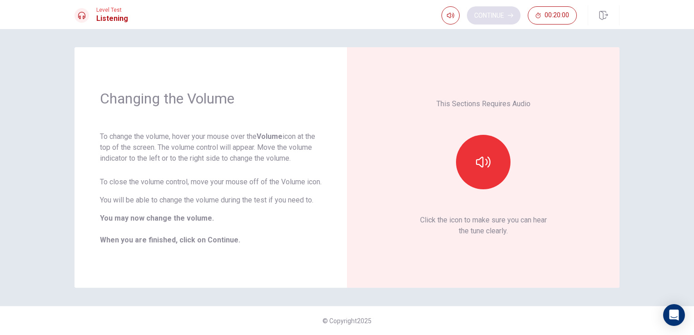
scroll to position [0, 0]
click at [498, 171] on button "button" at bounding box center [483, 162] width 54 height 54
click at [513, 13] on icon "button" at bounding box center [510, 15] width 5 height 5
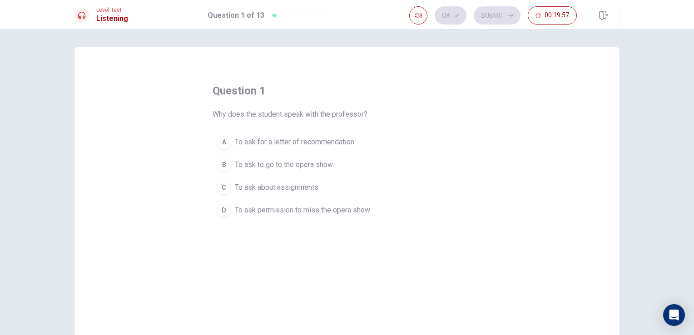
click at [331, 164] on span "To ask to go to the opera show" at bounding box center [284, 164] width 98 height 11
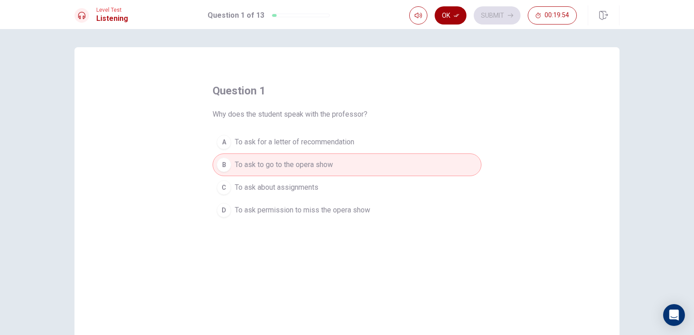
click at [460, 20] on button "Ok" at bounding box center [451, 15] width 32 height 18
click at [491, 10] on button "Submit" at bounding box center [497, 15] width 47 height 18
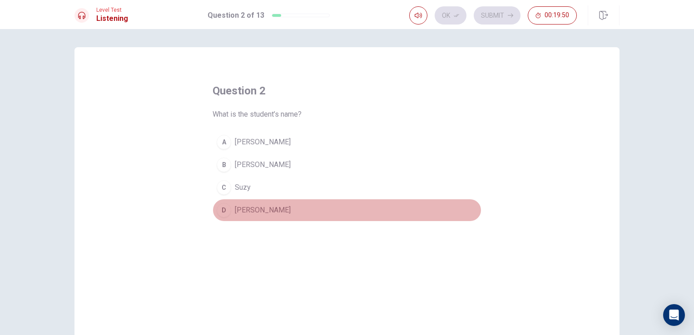
click at [256, 212] on button "D [PERSON_NAME]" at bounding box center [346, 210] width 269 height 23
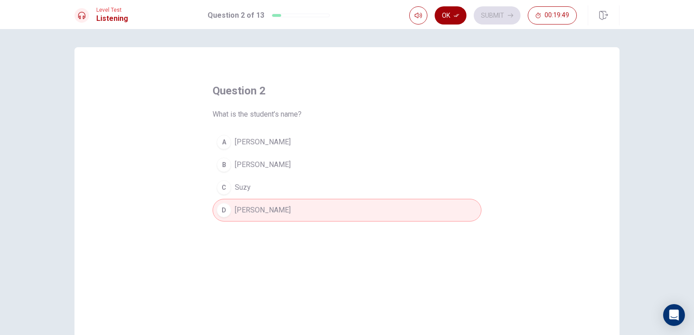
click at [440, 20] on button "Ok" at bounding box center [451, 15] width 32 height 18
click at [510, 18] on icon "button" at bounding box center [510, 15] width 5 height 5
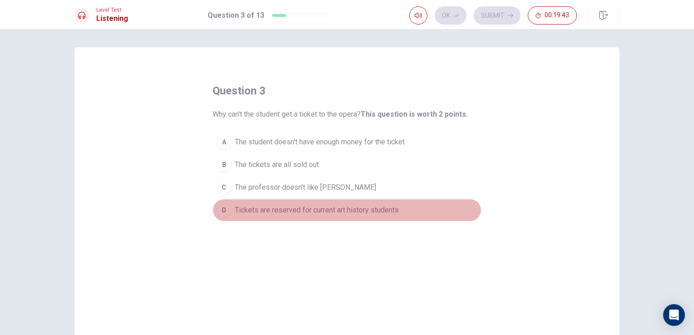
click at [295, 213] on span "Tickets are reserved for current art history students" at bounding box center [317, 210] width 164 height 11
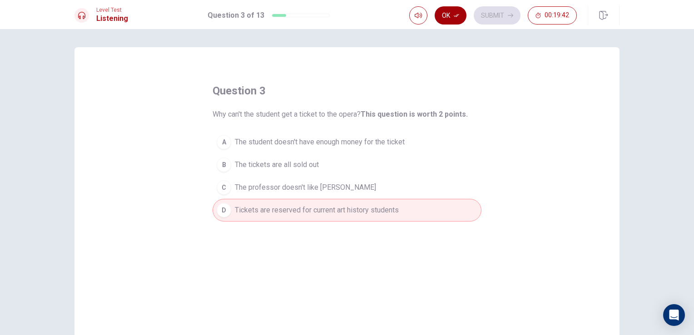
click at [456, 20] on button "Ok" at bounding box center [451, 15] width 32 height 18
click at [485, 15] on button "Submit" at bounding box center [497, 15] width 47 height 18
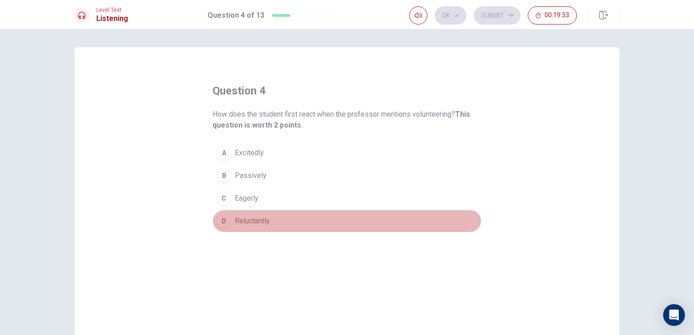
click at [264, 226] on span "Reluctantly" at bounding box center [252, 221] width 35 height 11
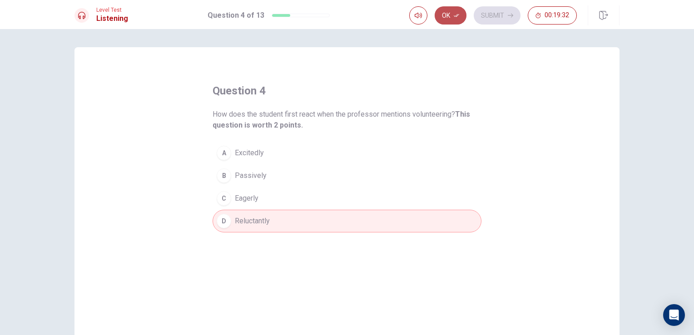
click at [458, 21] on button "Ok" at bounding box center [451, 15] width 32 height 18
click at [506, 13] on button "Submit" at bounding box center [497, 15] width 47 height 18
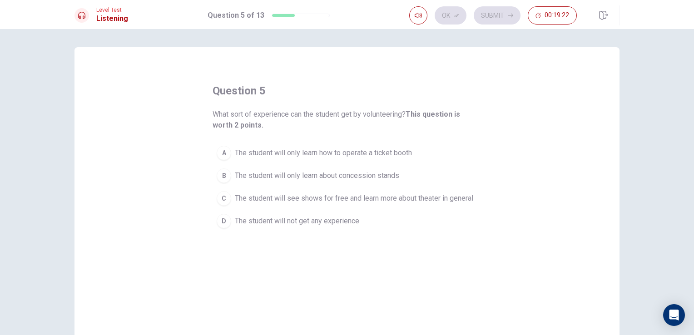
click at [389, 196] on span "The student will see shows for free and learn more about theater in general" at bounding box center [354, 198] width 238 height 11
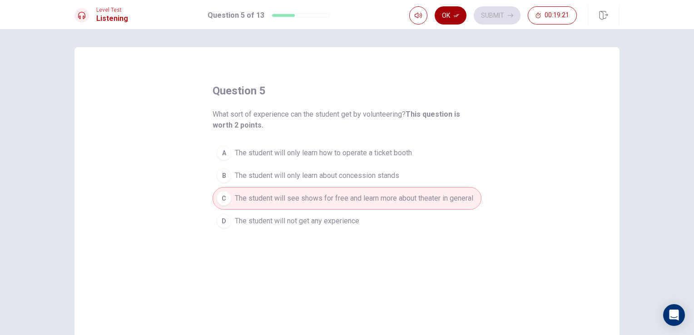
click at [455, 17] on icon "button" at bounding box center [456, 15] width 5 height 5
click at [483, 20] on button "Submit" at bounding box center [497, 15] width 47 height 18
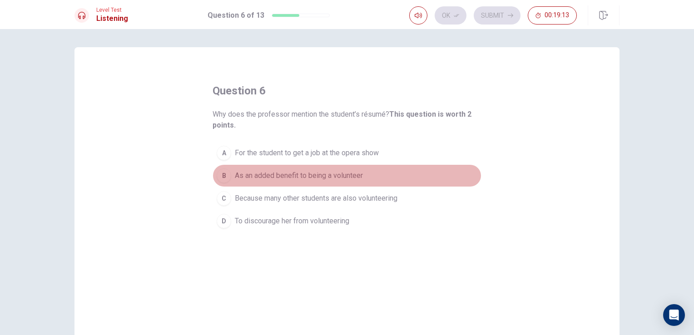
click at [334, 180] on span "As an added benefit to being a volunteer" at bounding box center [299, 175] width 128 height 11
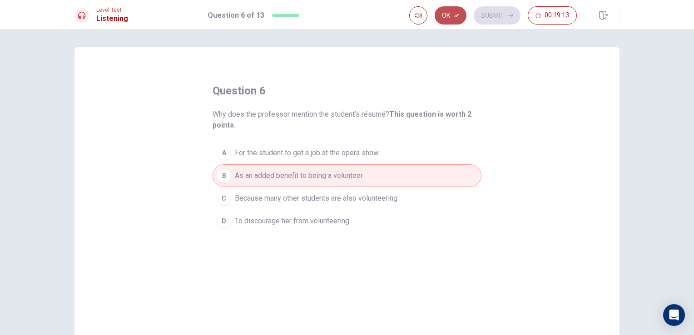
click at [464, 12] on button "Ok" at bounding box center [451, 15] width 32 height 18
click at [484, 19] on button "Submit" at bounding box center [497, 15] width 47 height 18
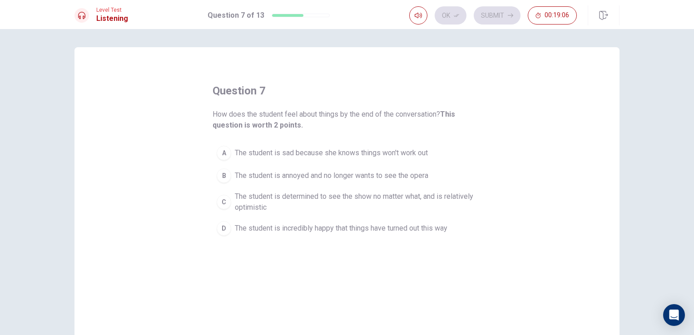
click at [413, 202] on span "The student is determined to see the show no matter what, and is relatively opt…" at bounding box center [356, 202] width 242 height 22
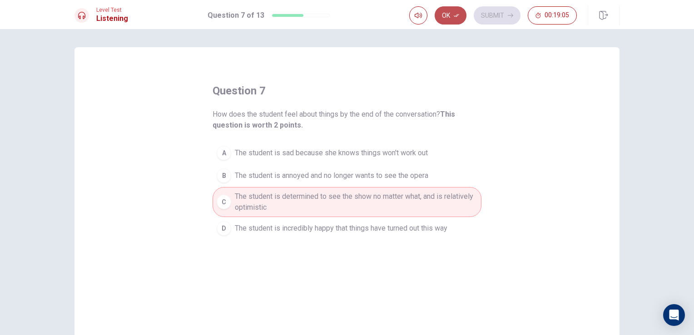
click at [459, 10] on button "Ok" at bounding box center [451, 15] width 32 height 18
click at [477, 14] on button "Submit" at bounding box center [497, 15] width 47 height 18
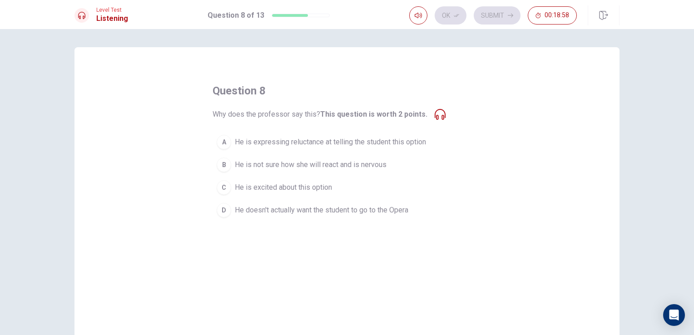
click at [372, 144] on span "He is expressing reluctance at telling the student this option" at bounding box center [330, 142] width 191 height 11
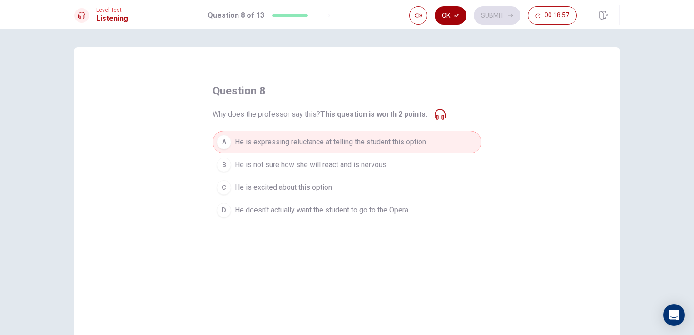
click at [452, 18] on button "Ok" at bounding box center [451, 15] width 32 height 18
click at [494, 16] on button "Submit" at bounding box center [497, 15] width 47 height 18
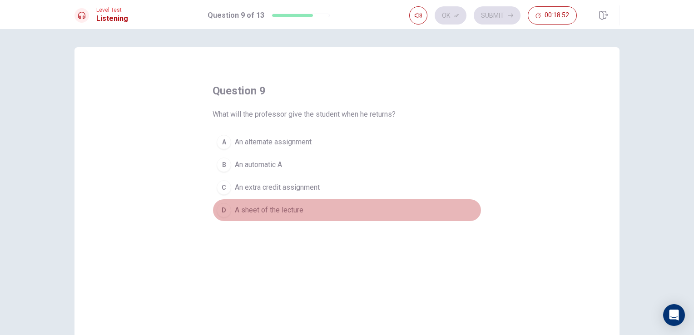
click at [280, 208] on span "A sheet of the lecture" at bounding box center [269, 210] width 69 height 11
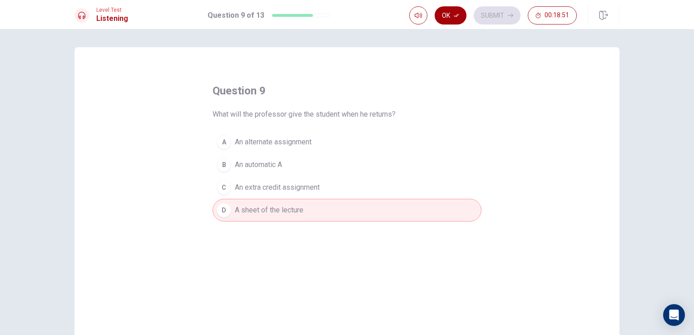
click at [455, 11] on button "Ok" at bounding box center [451, 15] width 32 height 18
click at [492, 12] on button "Submit" at bounding box center [497, 15] width 47 height 18
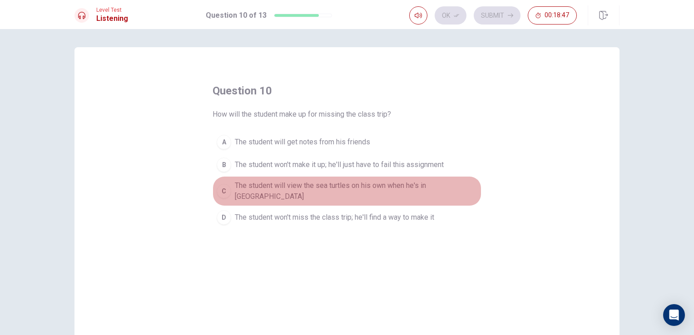
click at [271, 191] on span "The student will view the sea turtles on his own when he's in [GEOGRAPHIC_DATA]" at bounding box center [356, 191] width 242 height 22
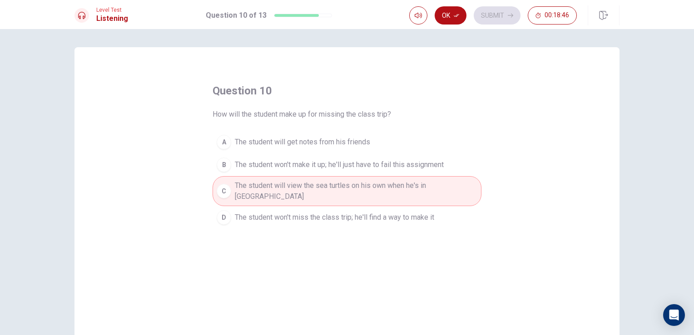
click at [450, 22] on button "Ok" at bounding box center [451, 15] width 32 height 18
click at [479, 17] on button "Submit" at bounding box center [497, 15] width 47 height 18
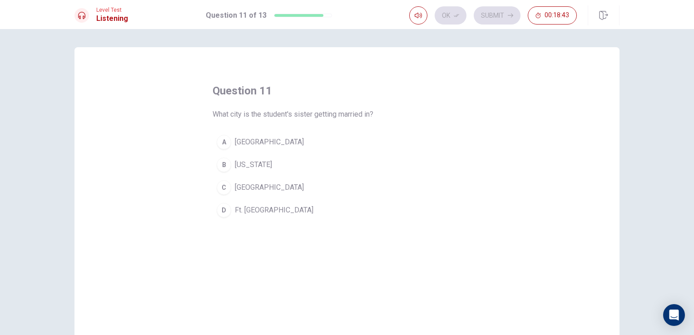
click at [253, 186] on span "[GEOGRAPHIC_DATA]" at bounding box center [269, 187] width 69 height 11
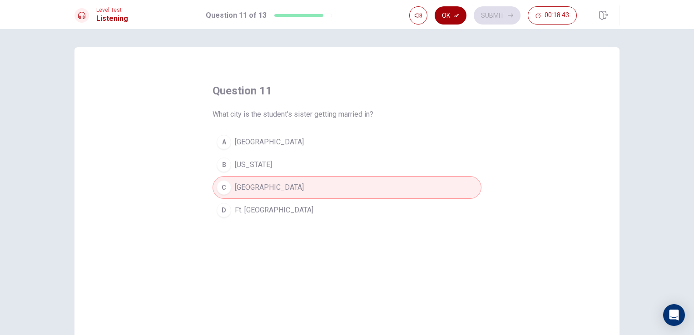
click at [455, 14] on icon "button" at bounding box center [456, 15] width 5 height 5
click at [493, 10] on button "Submit" at bounding box center [497, 15] width 47 height 18
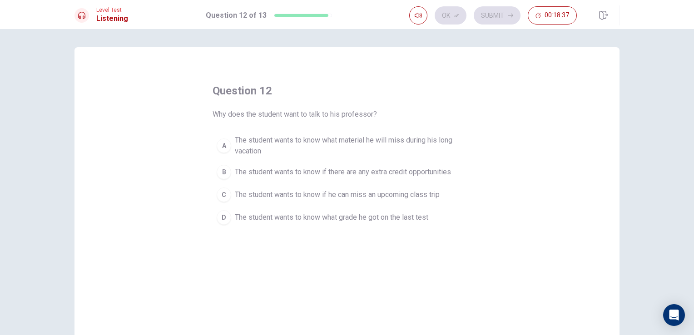
click at [282, 200] on button "C The student wants to know if he can miss an upcoming class trip" at bounding box center [346, 194] width 269 height 23
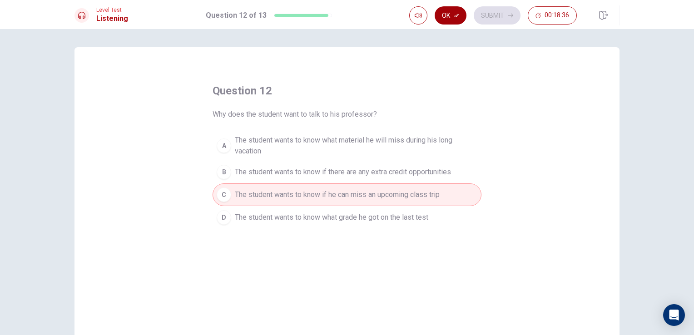
click at [461, 17] on button "Ok" at bounding box center [451, 15] width 32 height 18
click at [501, 15] on button "Submit" at bounding box center [497, 15] width 47 height 18
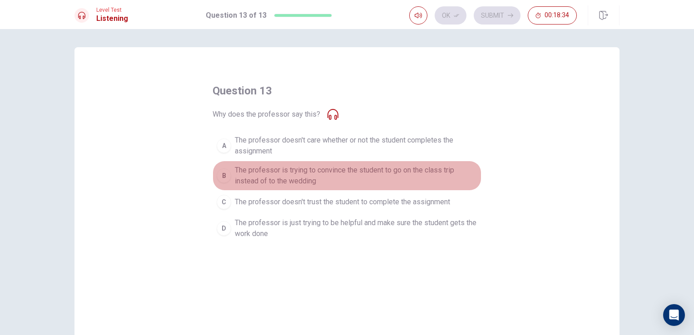
click at [356, 177] on span "The professor is trying to convince the student to go on the class trip instead…" at bounding box center [356, 176] width 242 height 22
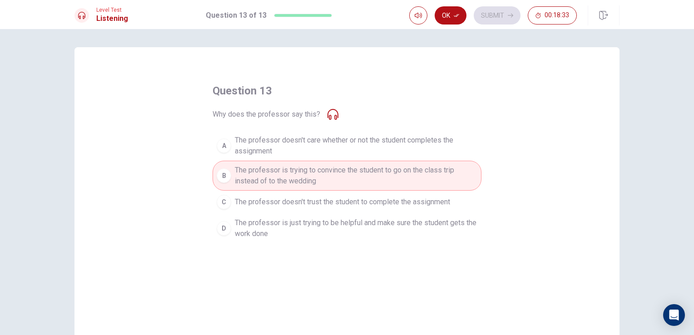
click at [342, 204] on span "The professor doesn't trust the student to complete the assignment" at bounding box center [342, 202] width 215 height 11
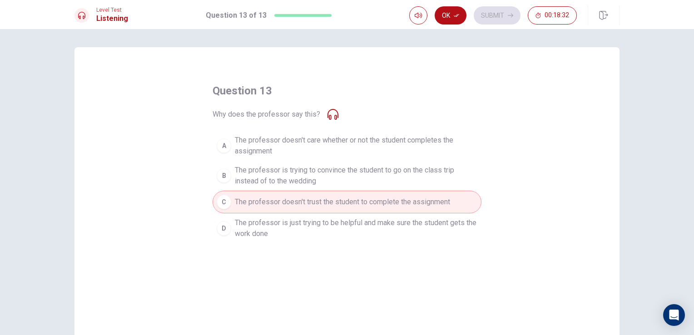
click at [332, 226] on span "The professor is just trying to be helpful and make sure the student gets the w…" at bounding box center [356, 228] width 242 height 22
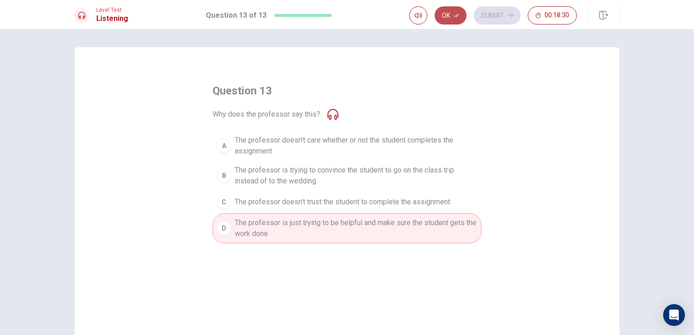
click at [457, 11] on button "Ok" at bounding box center [451, 15] width 32 height 18
click at [502, 15] on button "Submit" at bounding box center [497, 15] width 47 height 18
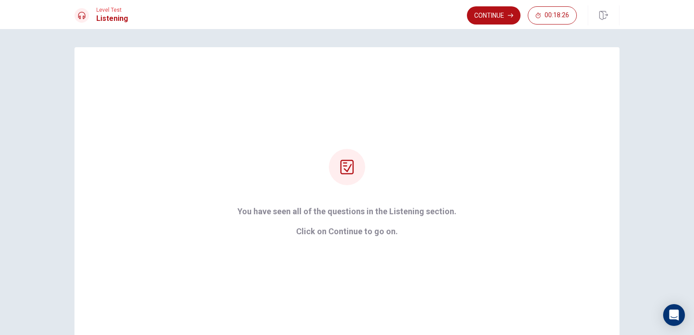
click at [500, 15] on button "Continue" at bounding box center [494, 15] width 54 height 18
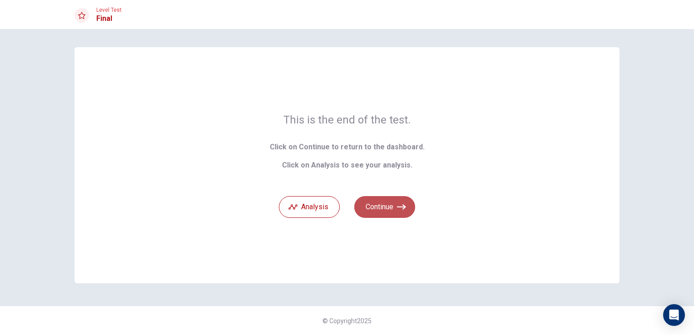
click at [400, 199] on button "Continue" at bounding box center [384, 207] width 61 height 22
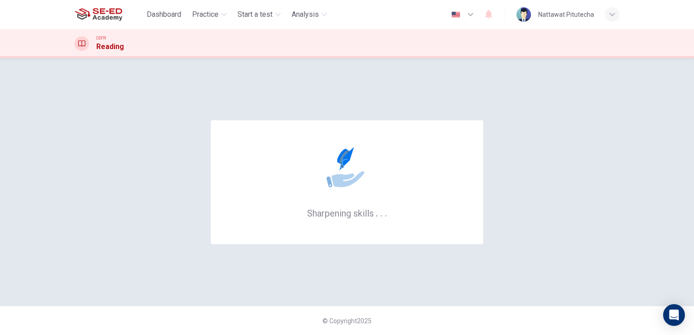
click at [96, 15] on img at bounding box center [98, 14] width 48 height 18
